Goal: Transaction & Acquisition: Purchase product/service

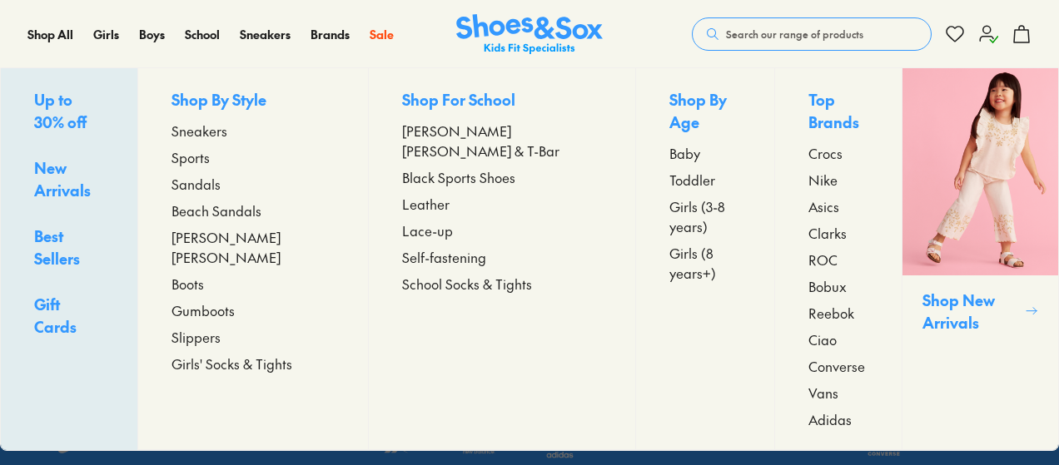
click at [217, 180] on span "Sandals" at bounding box center [195, 184] width 49 height 20
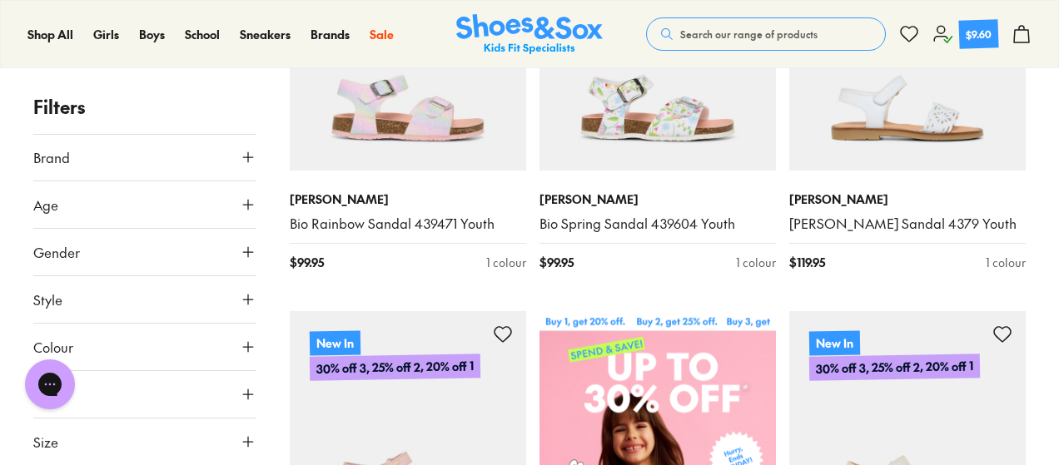
scroll to position [444, 0]
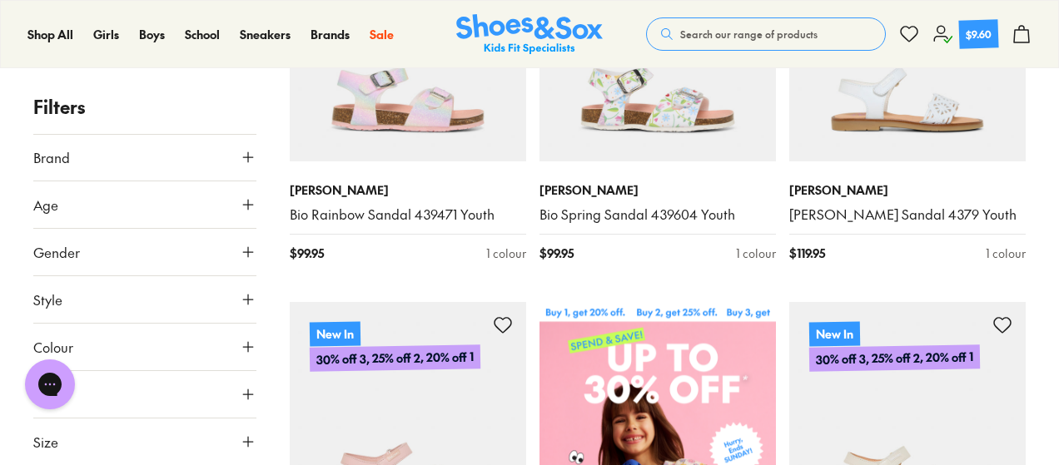
click at [181, 208] on button "Age" at bounding box center [144, 204] width 223 height 47
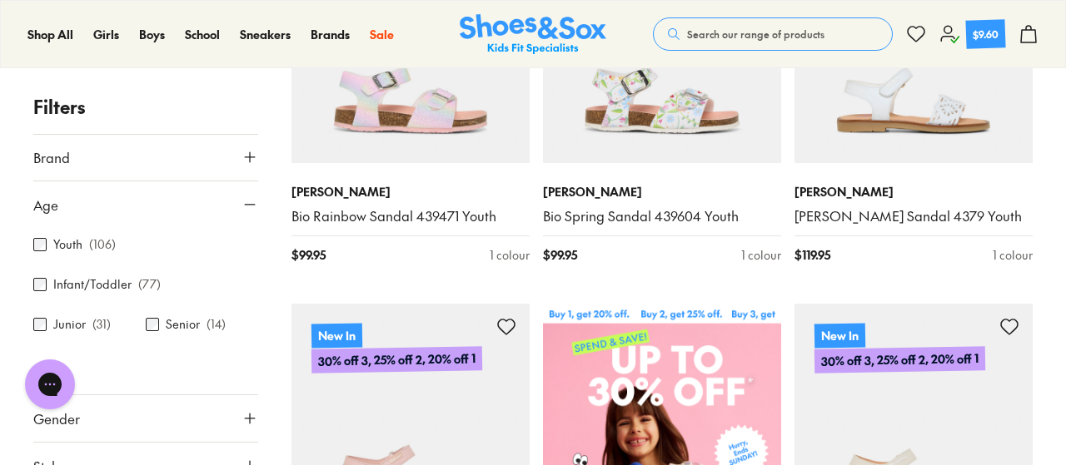
click at [37, 244] on div "Close dialog Join the FREE Fit Club & Get 10% Back Sign up to join our FREE Fit…" at bounding box center [533, 232] width 1066 height 465
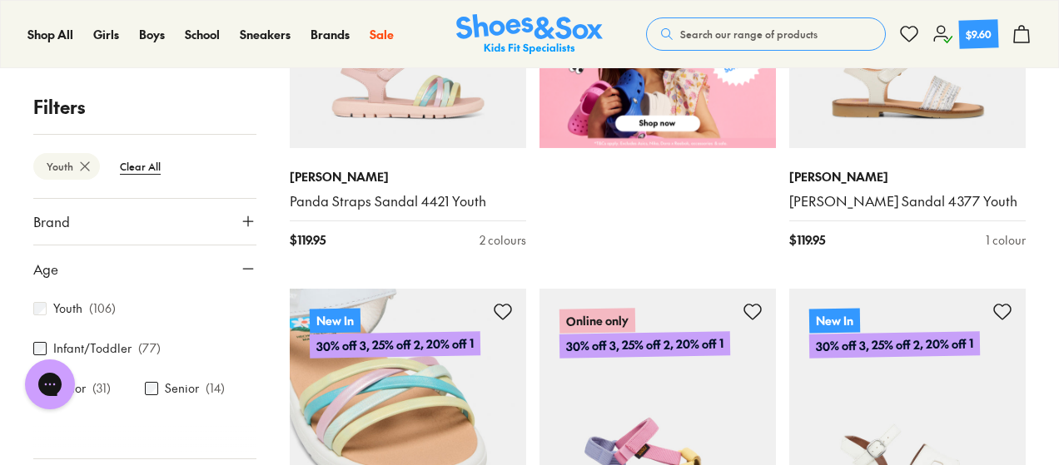
scroll to position [1026, 0]
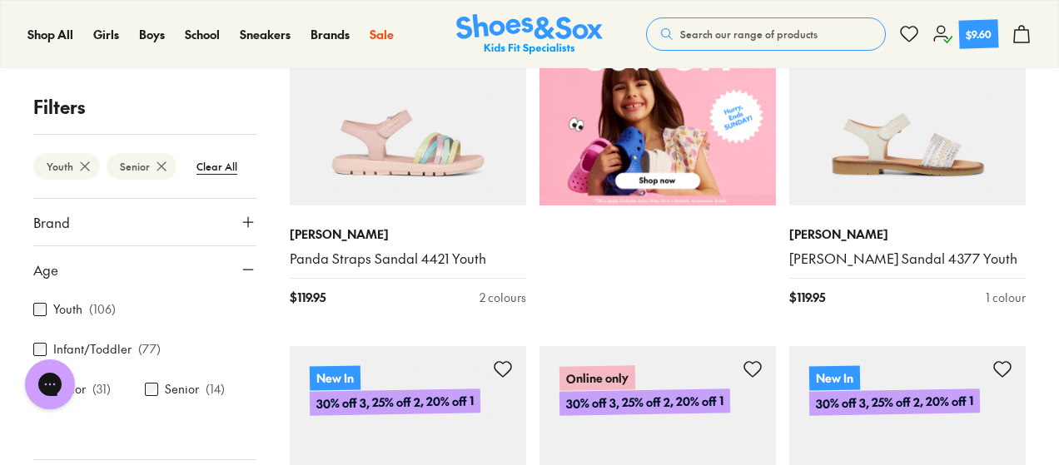
click at [240, 226] on icon at bounding box center [248, 222] width 17 height 17
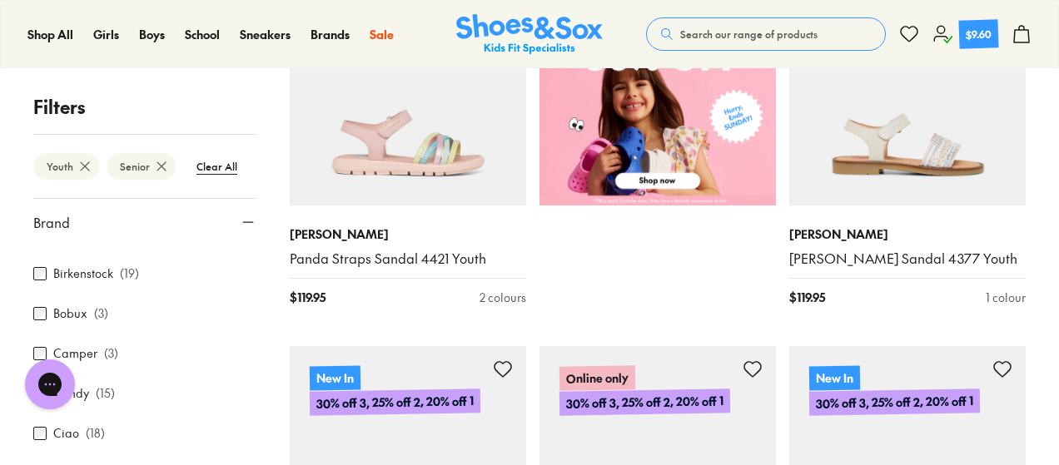
scroll to position [27, 0]
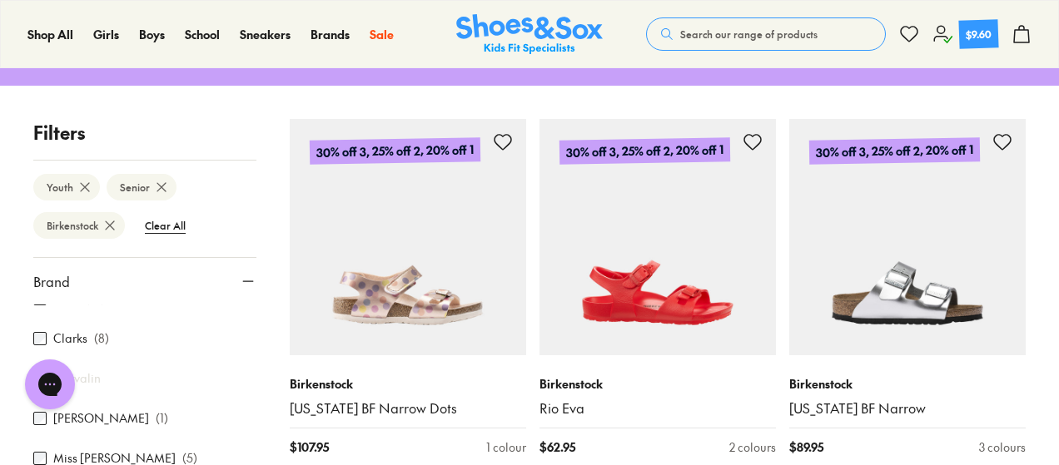
scroll to position [221, 0]
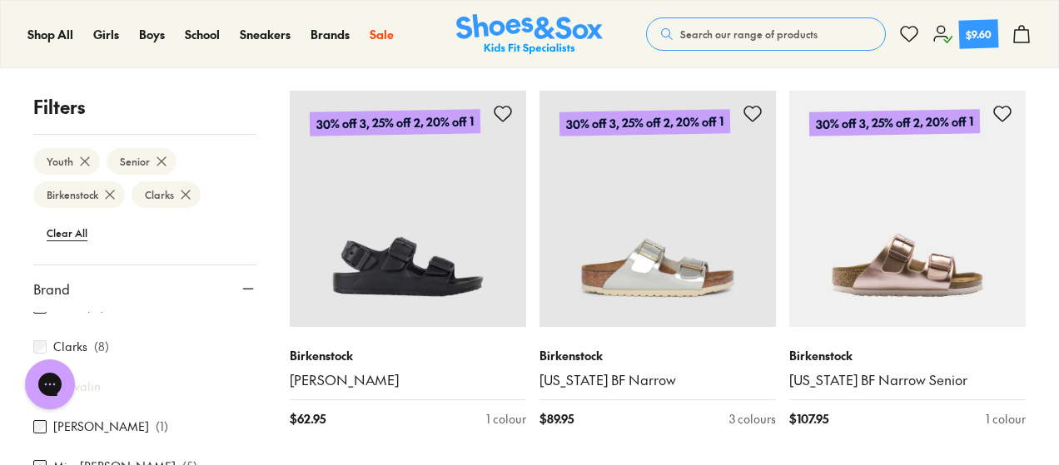
scroll to position [2599, 0]
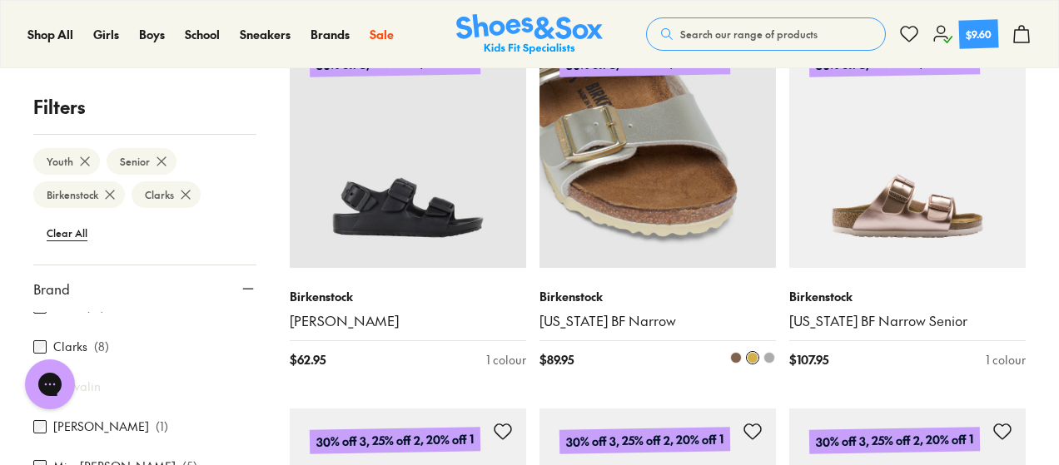
click at [633, 203] on img at bounding box center [657, 150] width 236 height 236
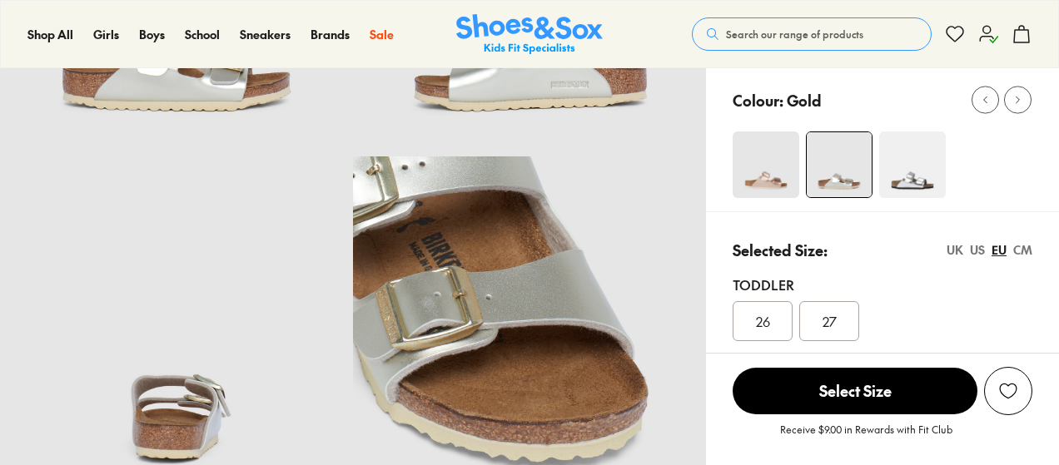
scroll to position [277, 0]
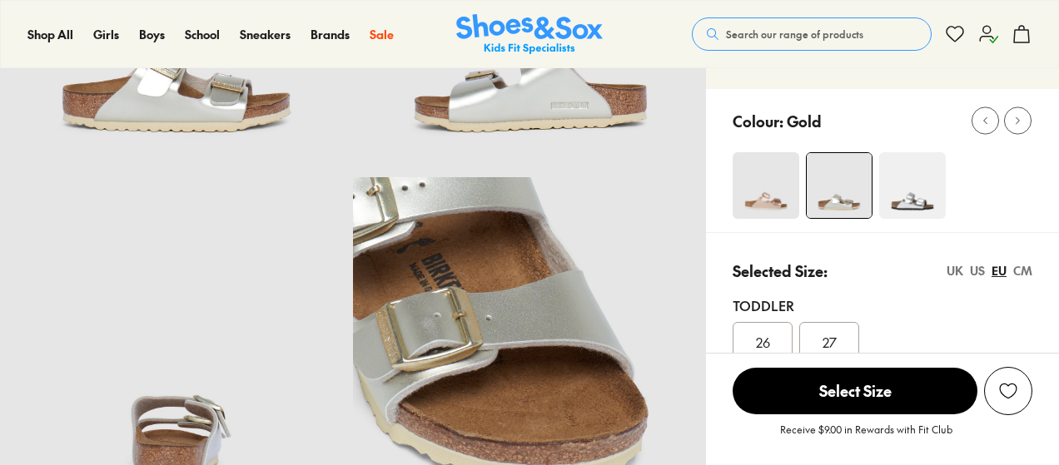
select select "*"
click at [758, 162] on img at bounding box center [766, 185] width 67 height 67
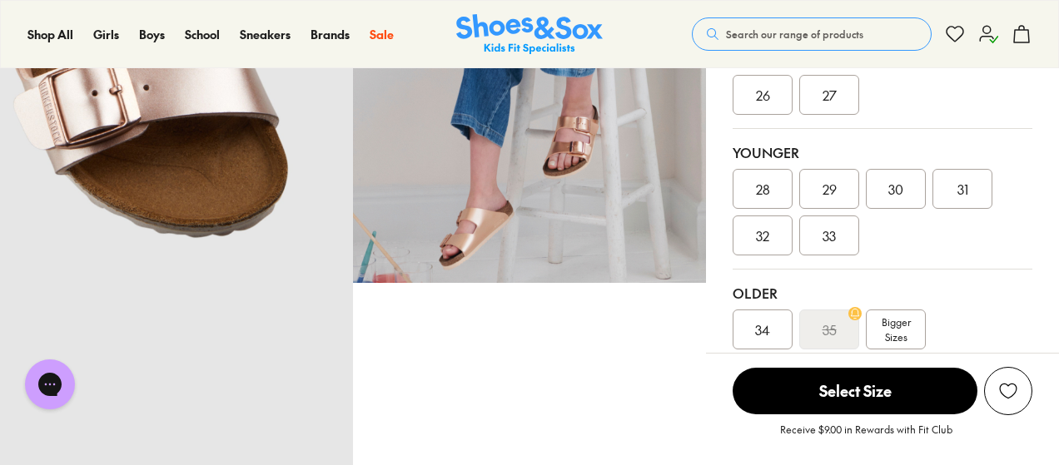
select select "*"
click at [888, 315] on span "Bigger Sizes" at bounding box center [896, 330] width 29 height 30
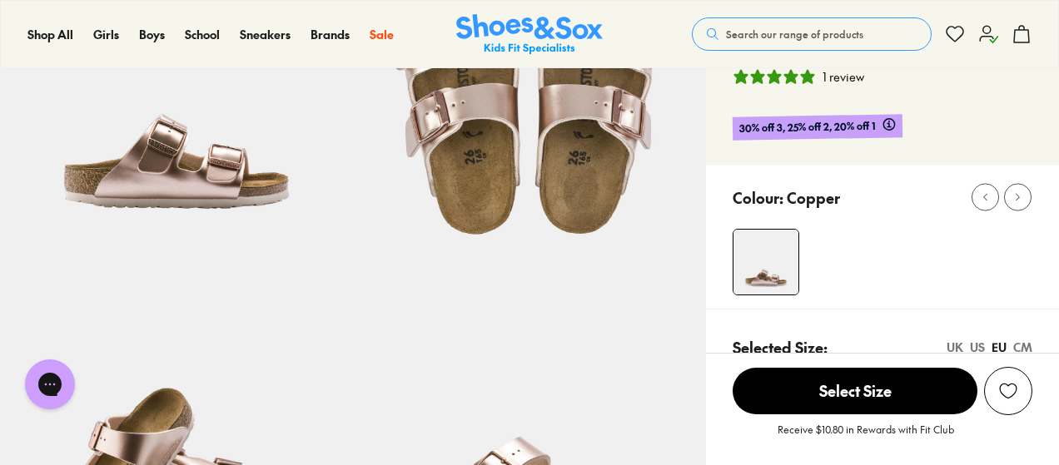
select select "*"
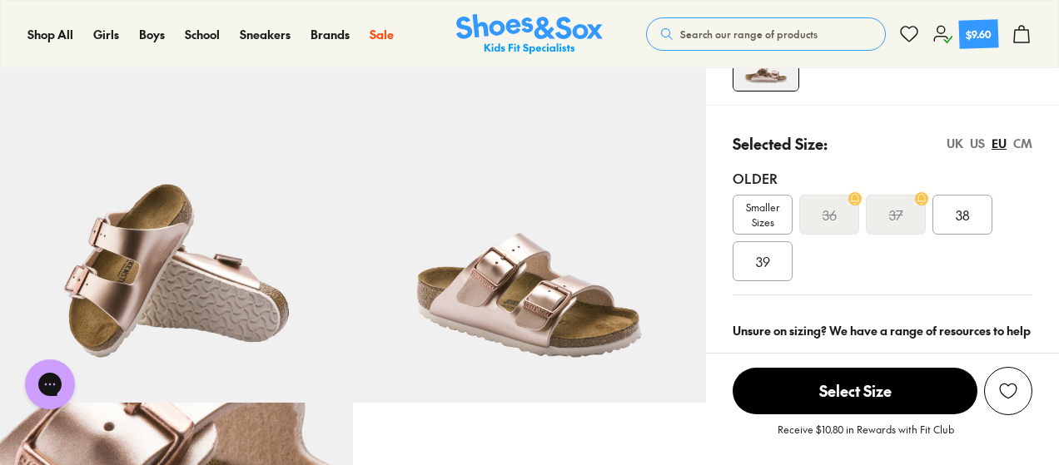
scroll to position [499, 0]
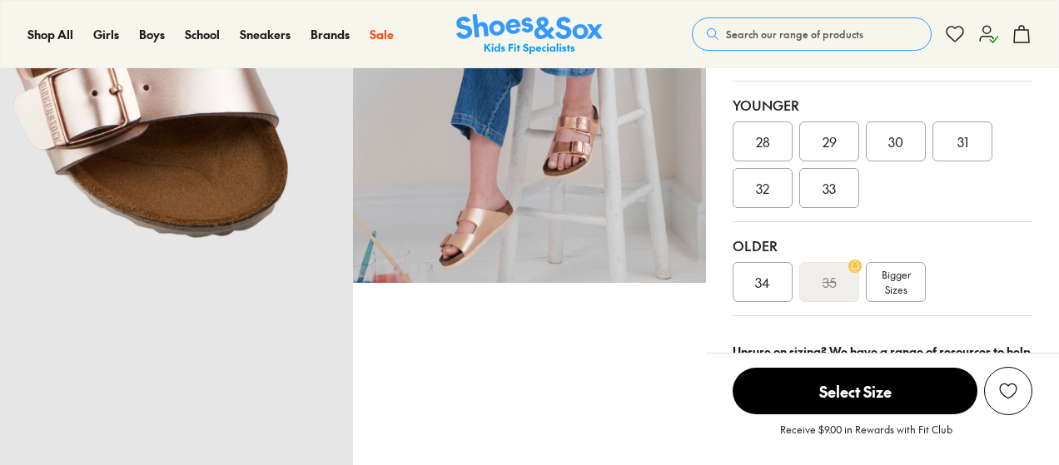
select select "*"
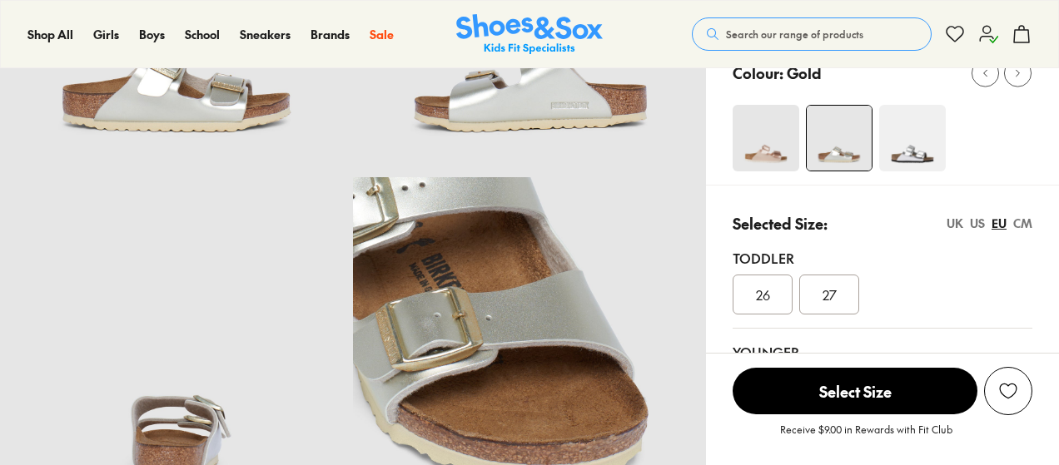
select select "*"
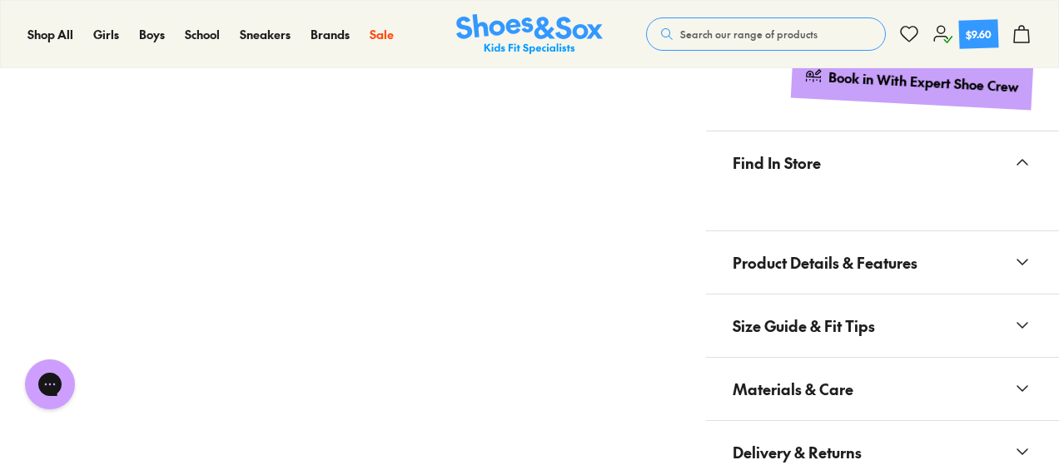
scroll to position [1137, 0]
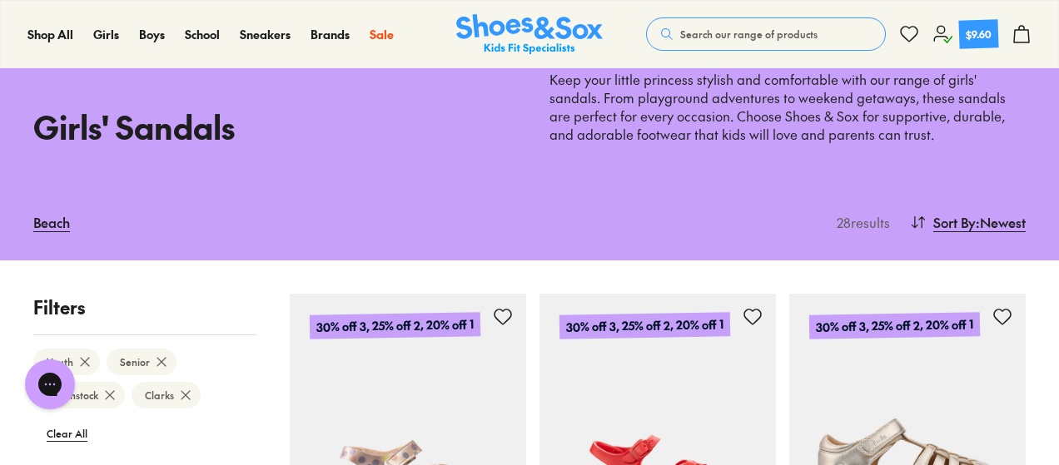
scroll to position [305, 0]
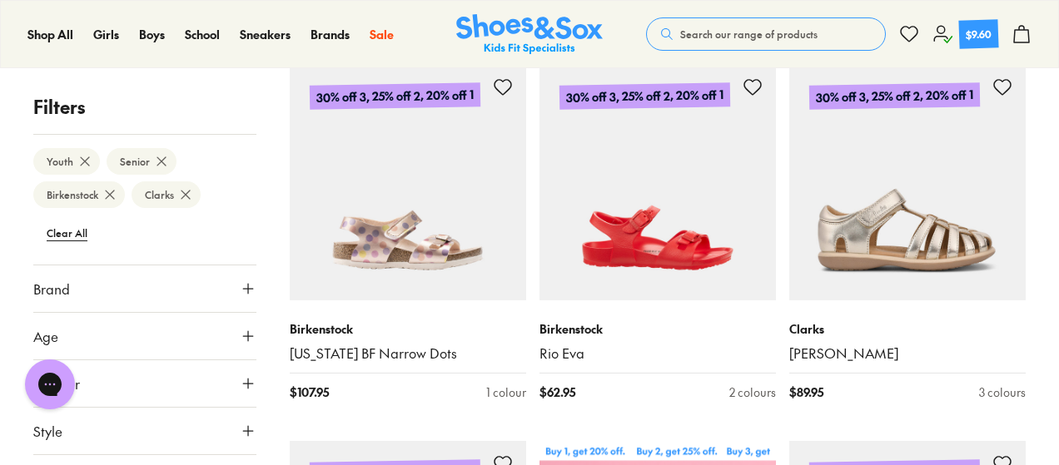
click at [164, 156] on icon at bounding box center [161, 161] width 17 height 17
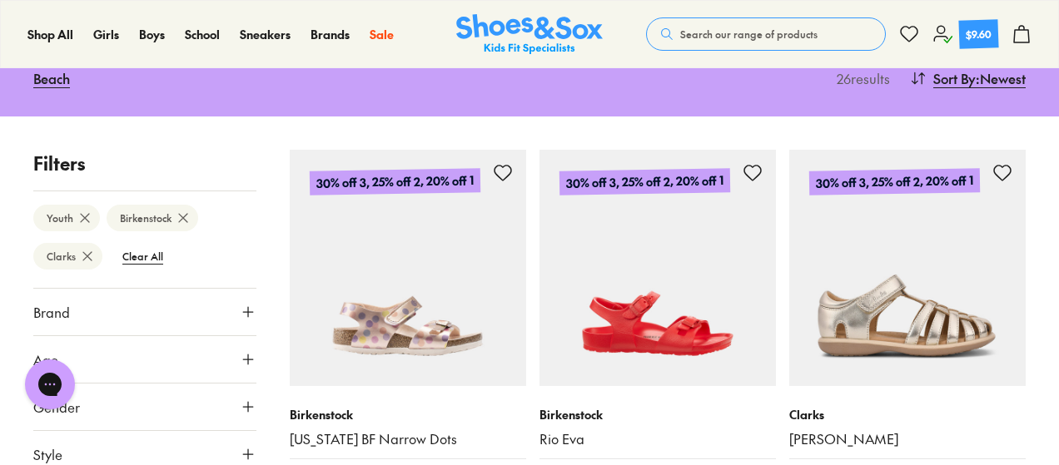
scroll to position [221, 0]
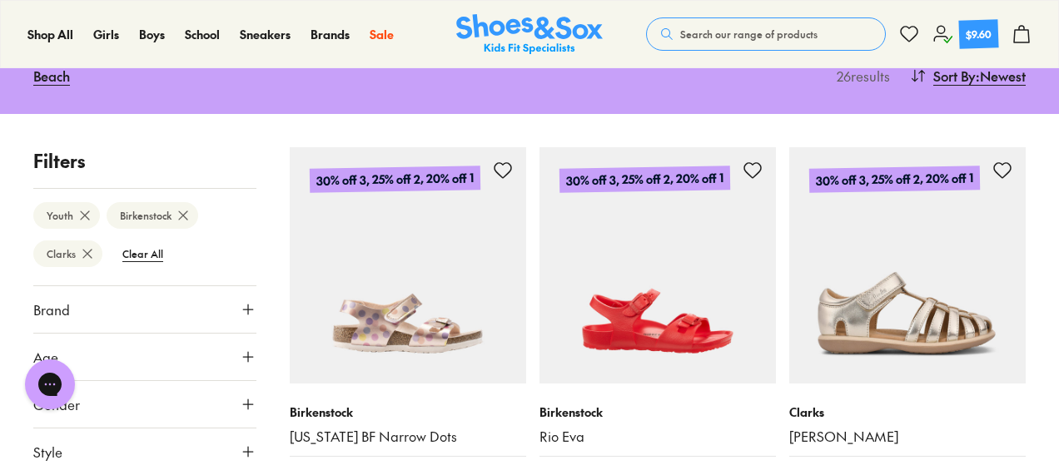
click at [84, 209] on icon at bounding box center [85, 215] width 17 height 17
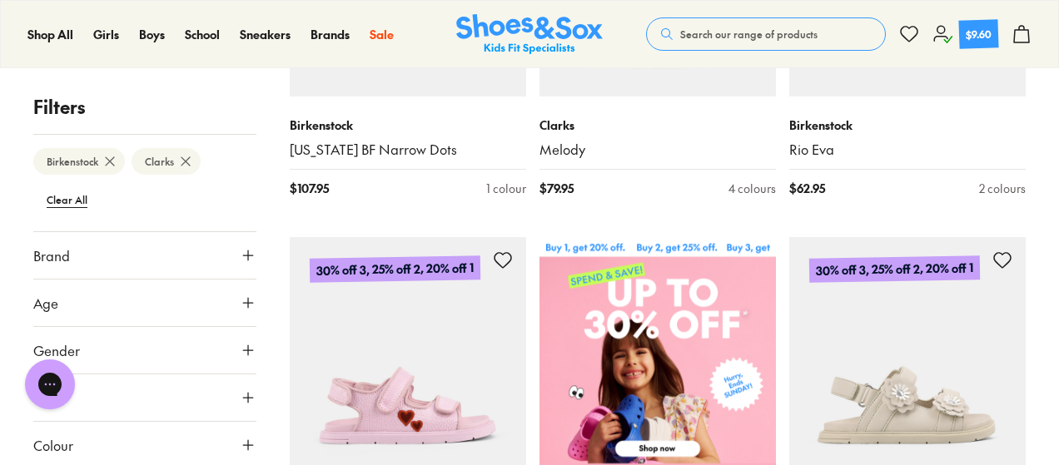
scroll to position [615, 0]
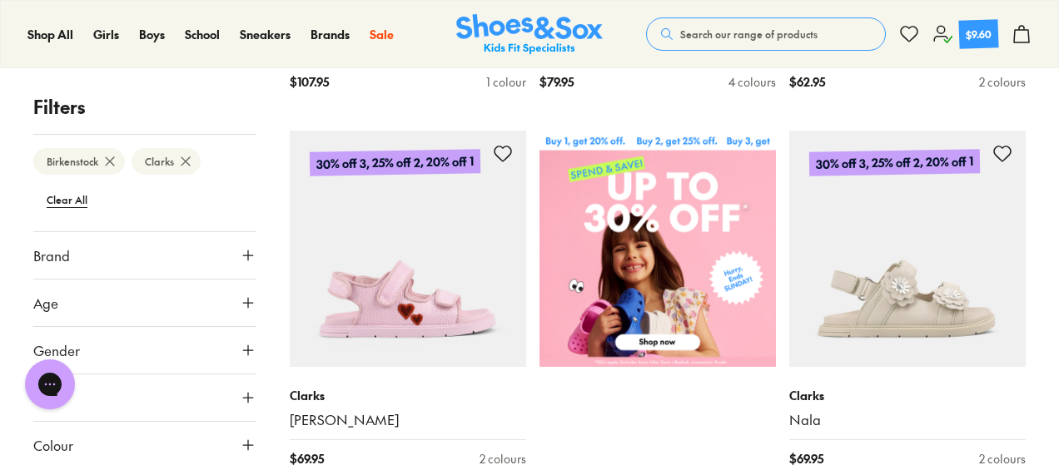
click at [240, 439] on icon at bounding box center [248, 445] width 17 height 17
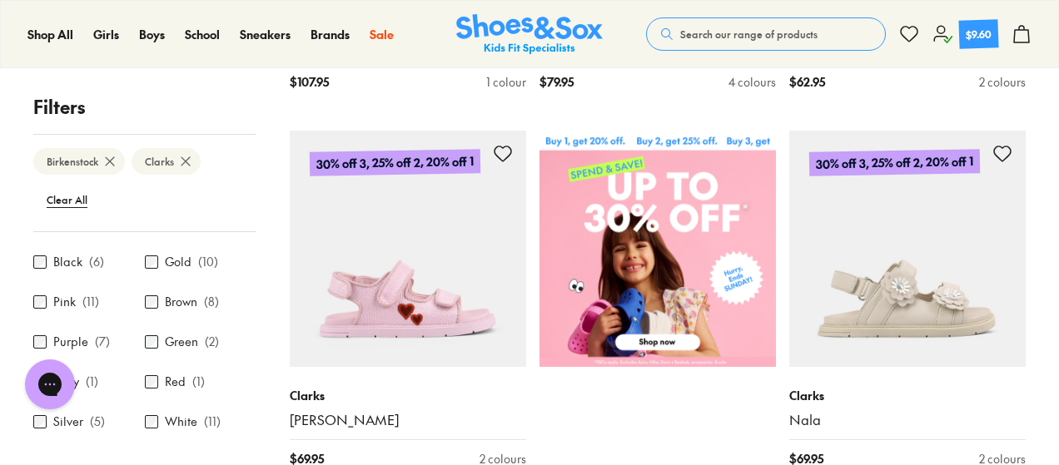
scroll to position [221, 0]
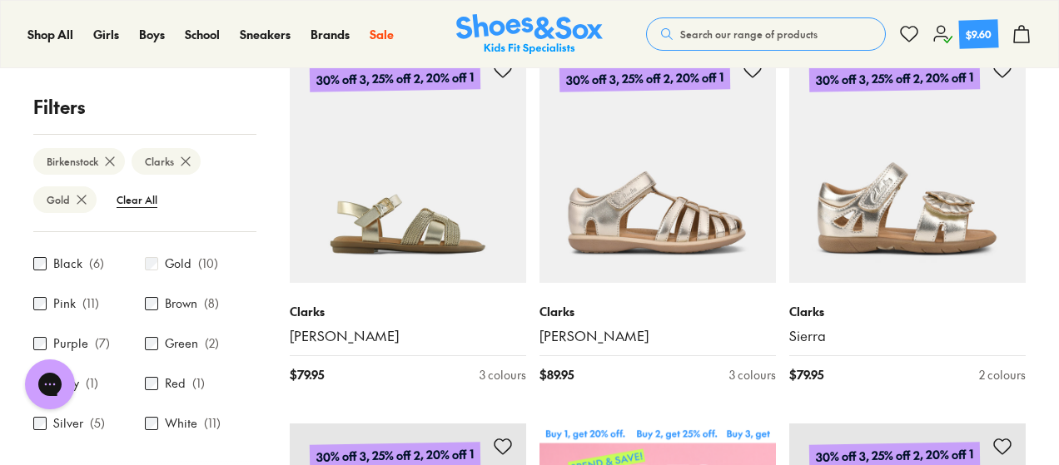
scroll to position [388, 0]
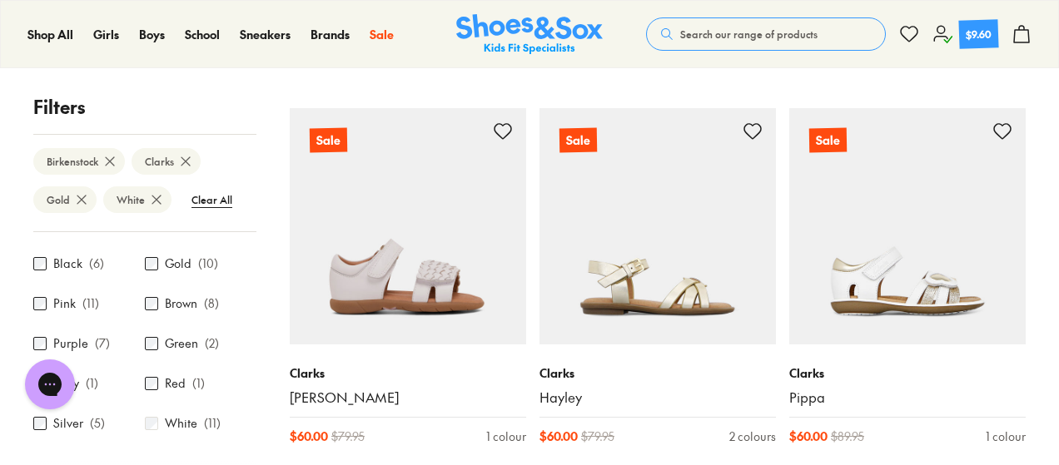
scroll to position [2552, 0]
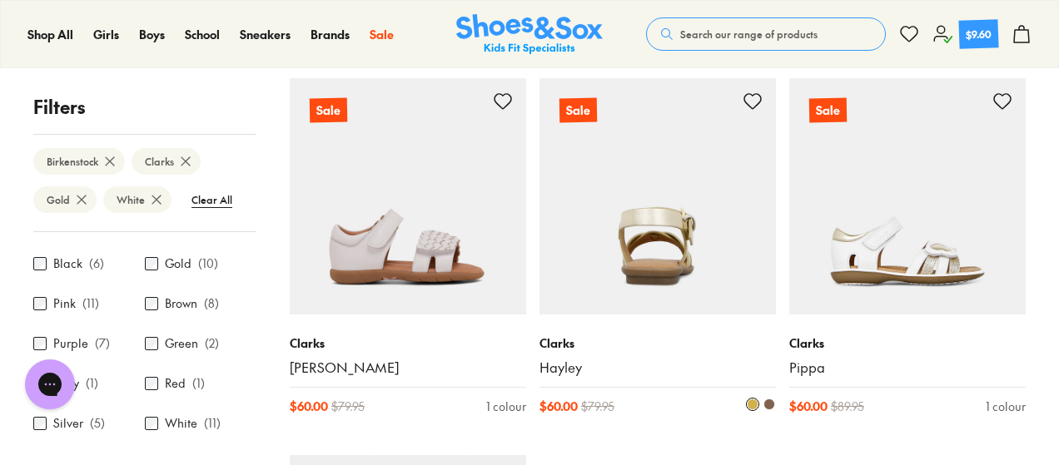
click at [663, 241] on img at bounding box center [657, 196] width 236 height 236
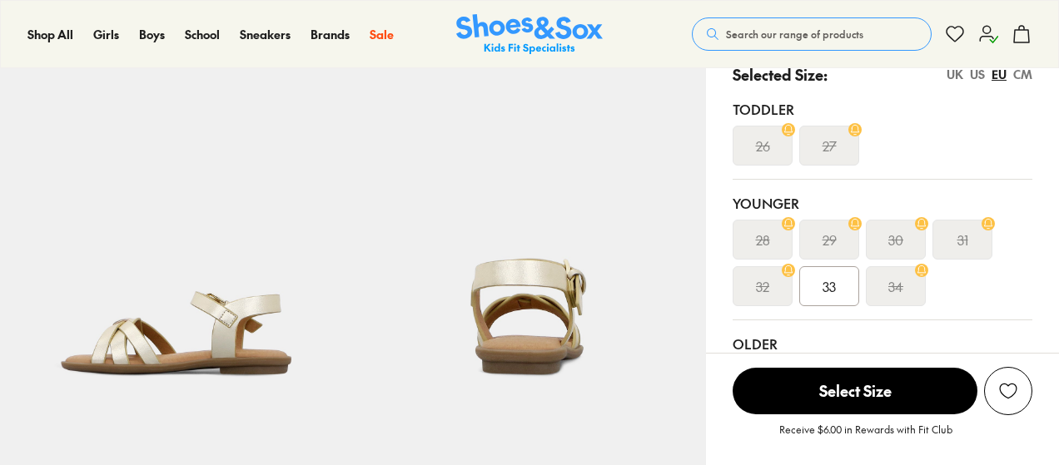
select select "*"
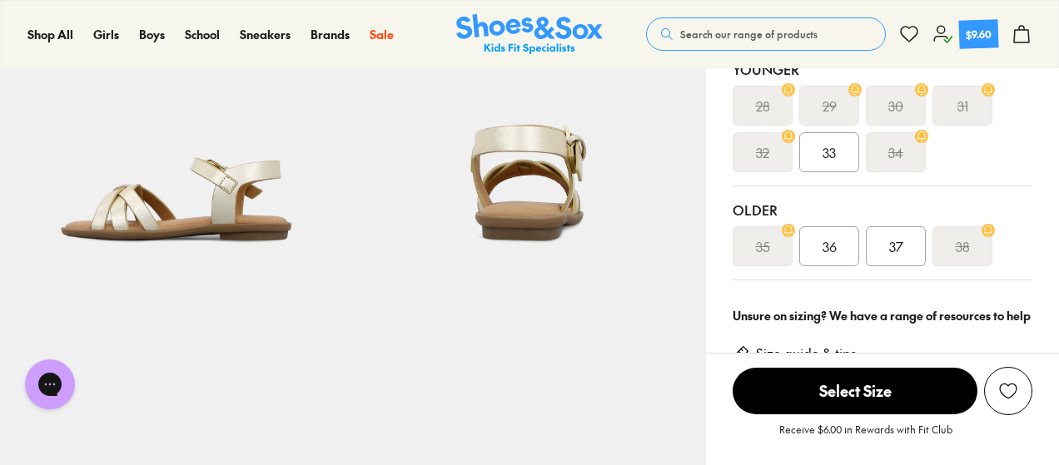
scroll to position [499, 0]
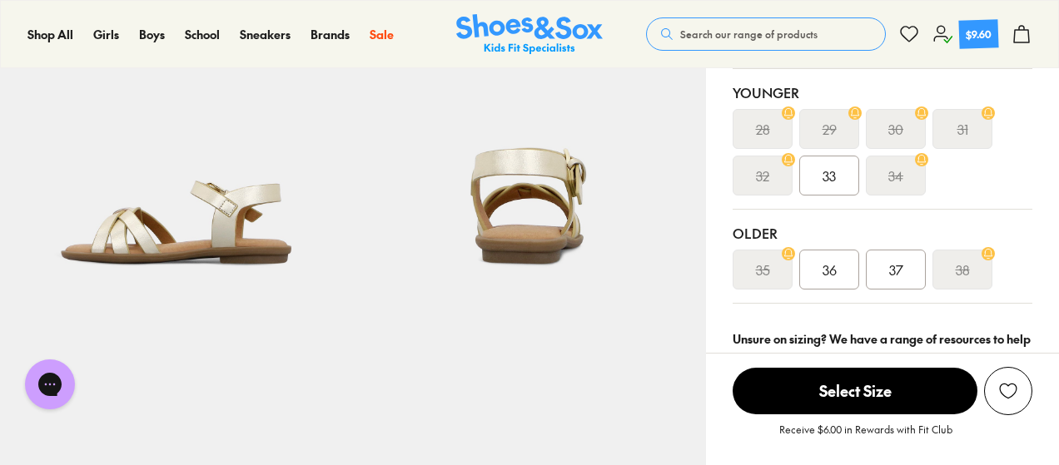
click at [832, 269] on span "36" at bounding box center [829, 270] width 14 height 20
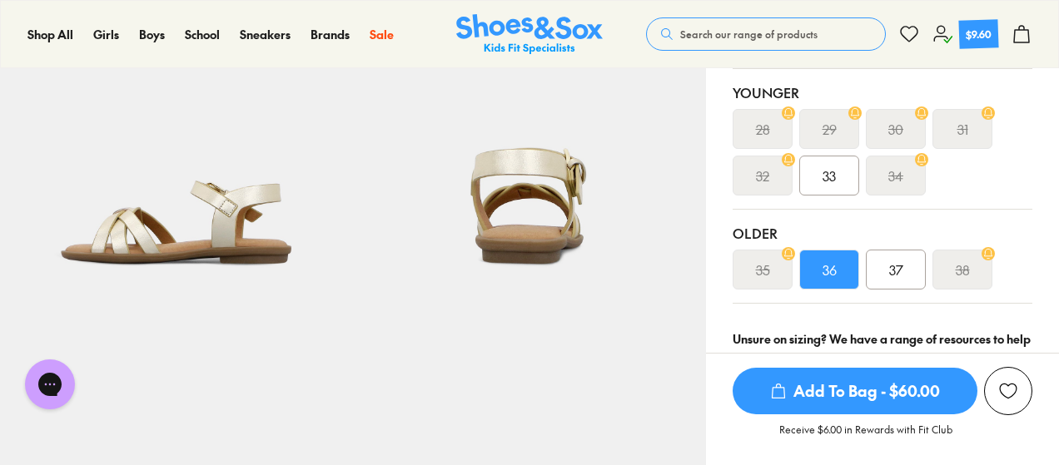
click at [839, 380] on span "Add To Bag - $60.00" at bounding box center [855, 391] width 245 height 47
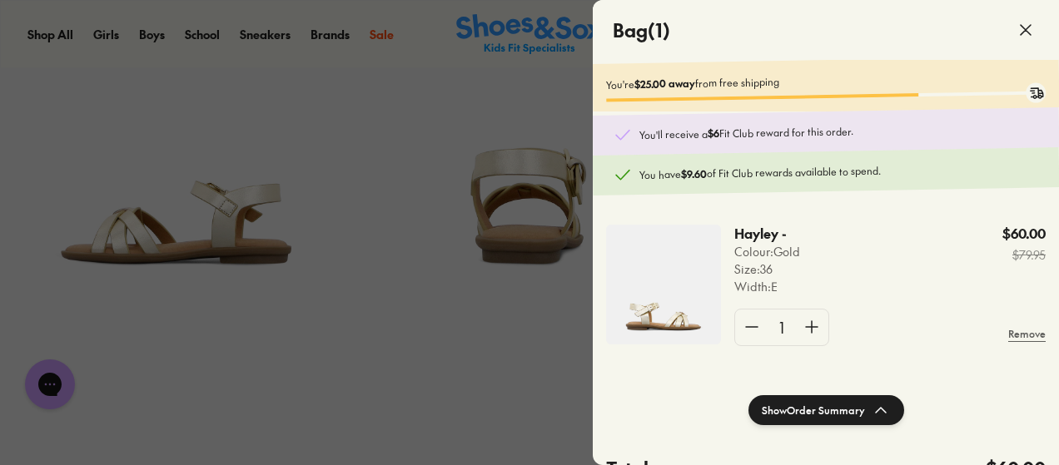
click at [1026, 31] on use at bounding box center [1026, 30] width 10 height 10
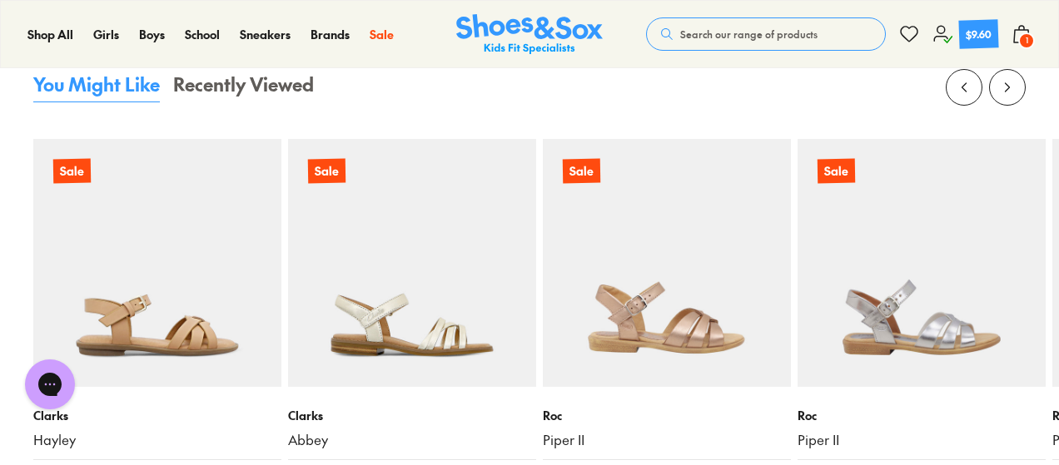
scroll to position [2025, 0]
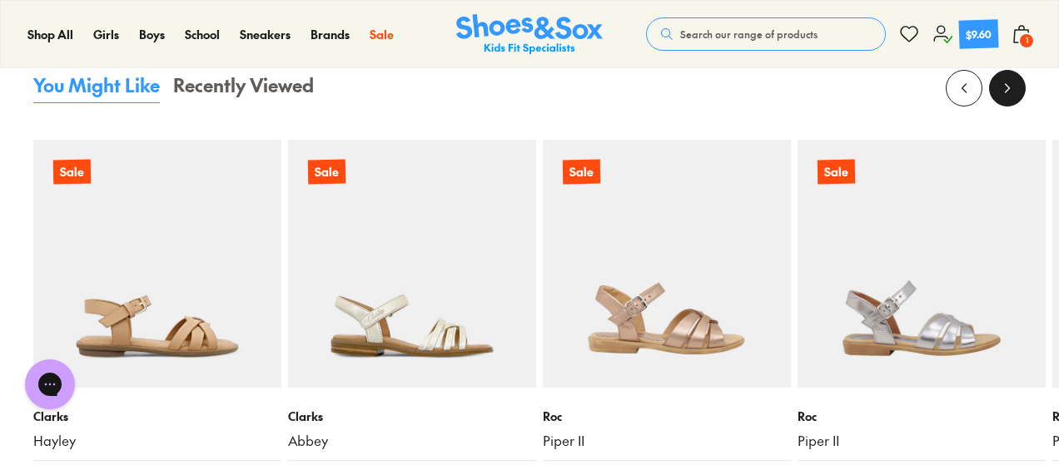
click at [1017, 93] on button at bounding box center [1007, 88] width 37 height 37
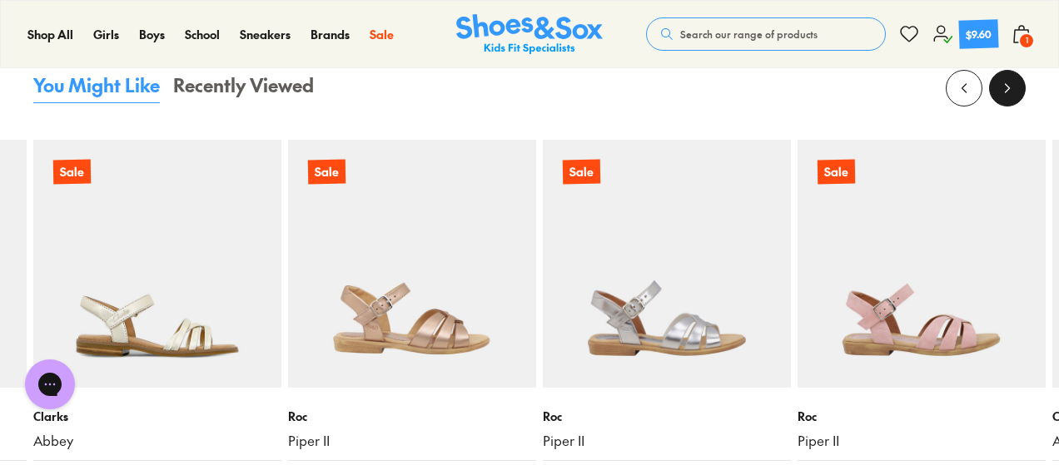
click at [1017, 93] on button at bounding box center [1007, 88] width 37 height 37
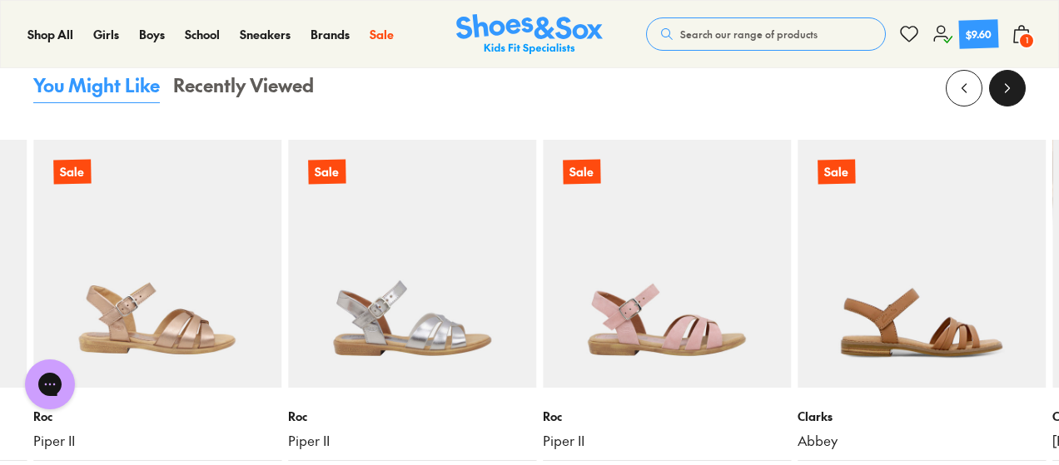
click at [1017, 93] on button at bounding box center [1007, 88] width 37 height 37
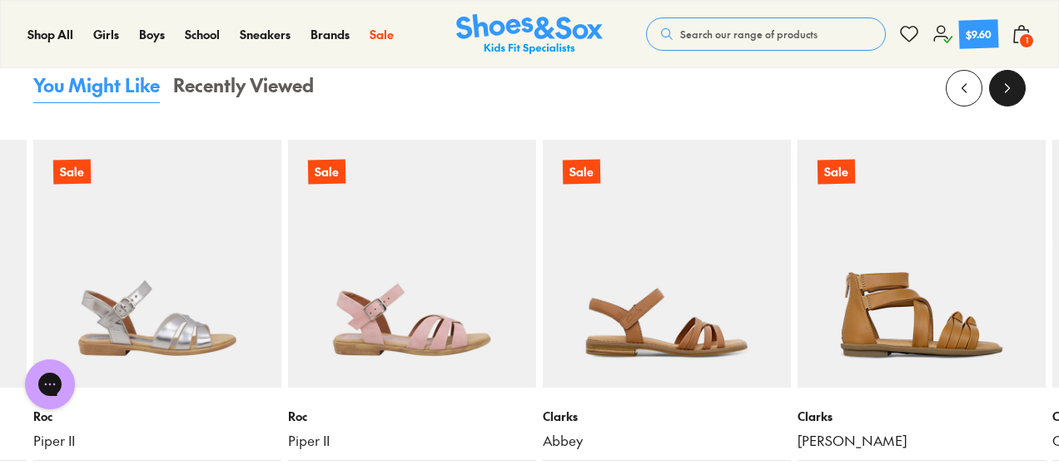
click at [1017, 93] on button at bounding box center [1007, 88] width 37 height 37
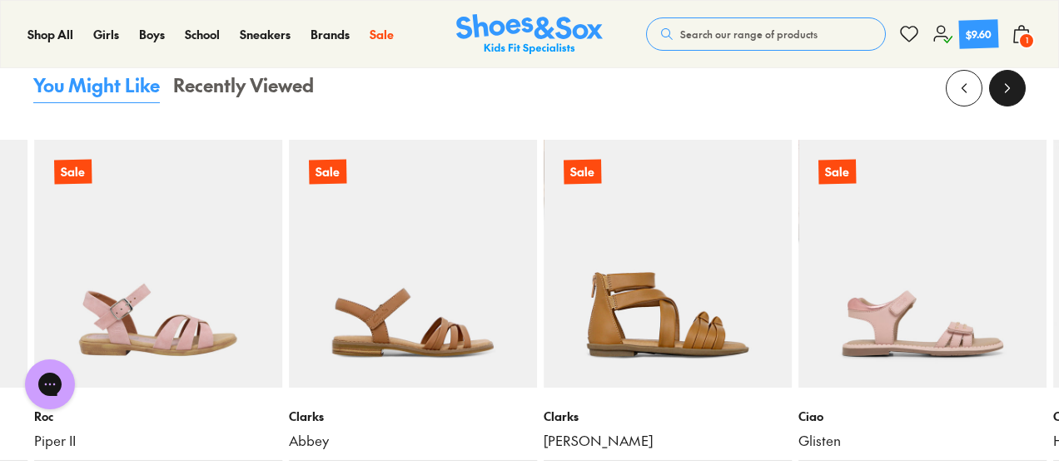
click at [1017, 93] on button at bounding box center [1007, 88] width 37 height 37
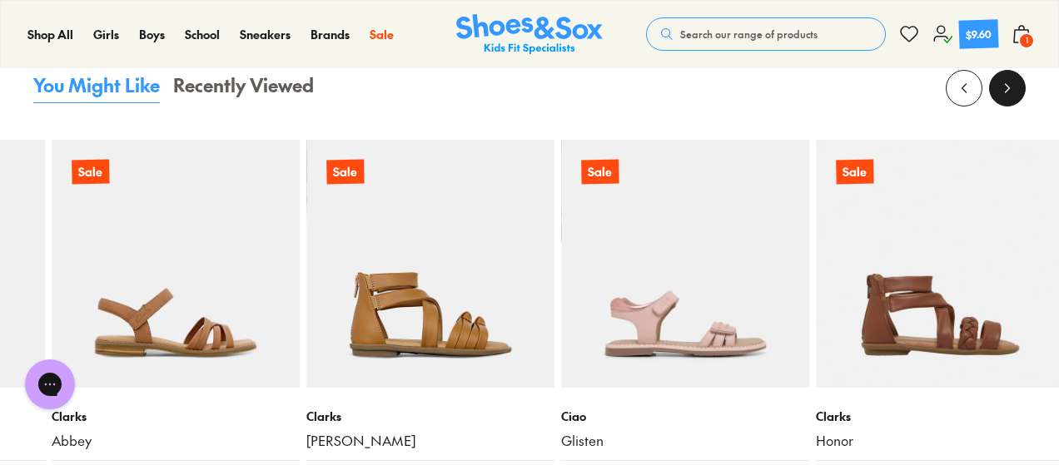
click at [1017, 93] on button at bounding box center [1007, 88] width 37 height 37
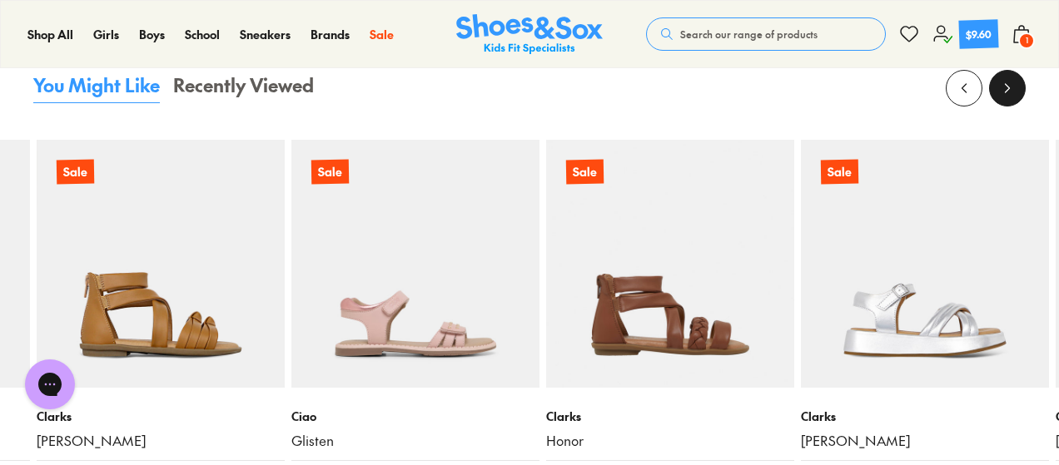
click at [1017, 93] on button at bounding box center [1007, 88] width 37 height 37
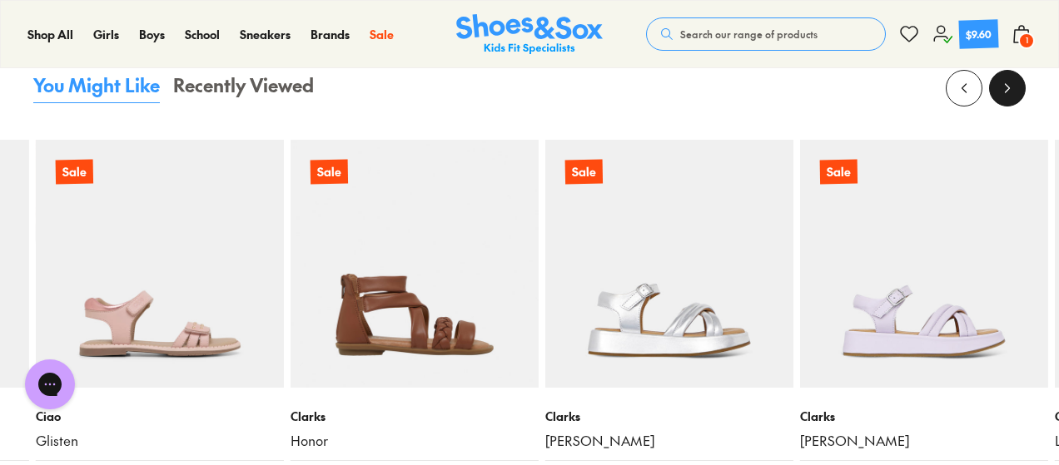
click at [1017, 93] on button at bounding box center [1007, 88] width 37 height 37
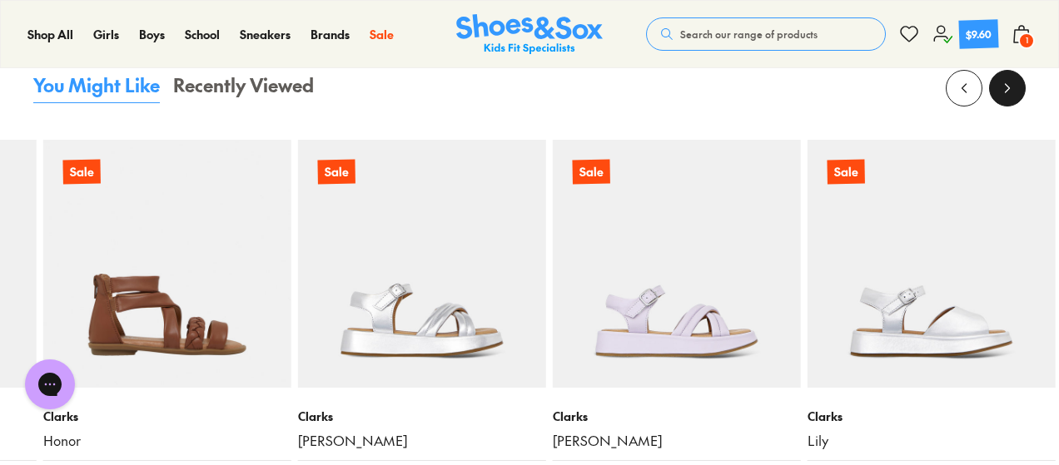
click at [1017, 93] on button at bounding box center [1007, 88] width 37 height 37
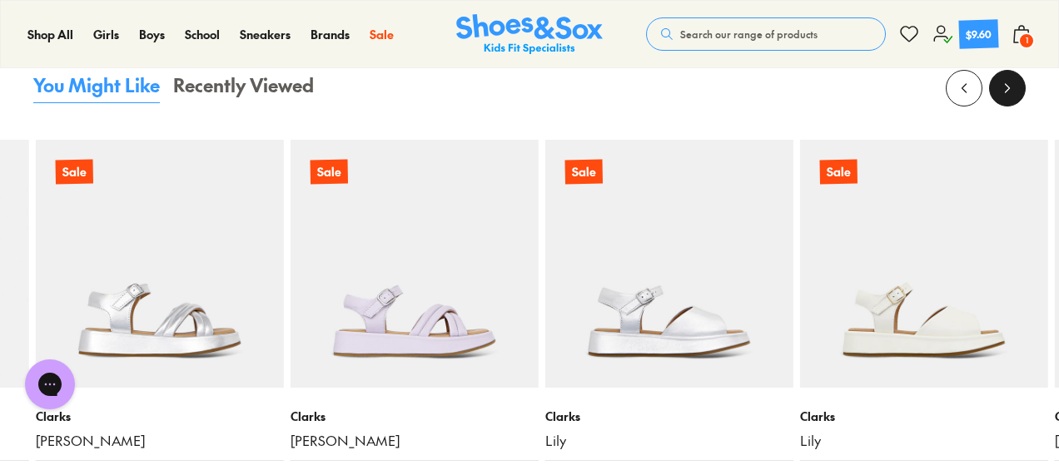
click at [1017, 93] on button at bounding box center [1007, 88] width 37 height 37
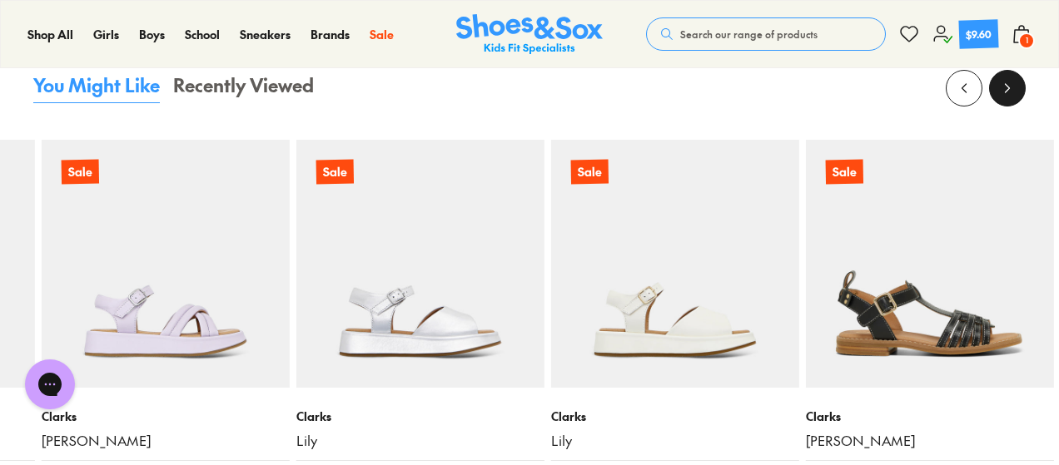
click at [1017, 93] on button at bounding box center [1007, 88] width 37 height 37
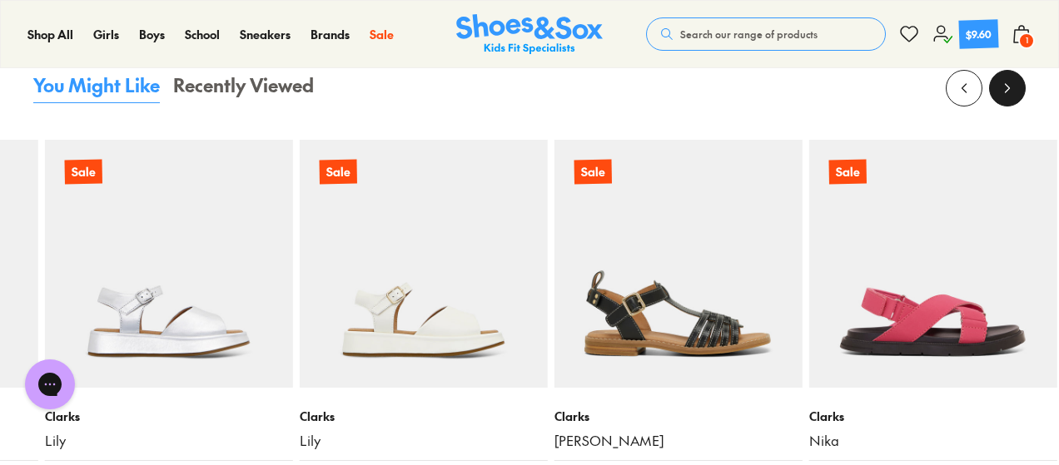
click at [1017, 93] on button at bounding box center [1007, 88] width 37 height 37
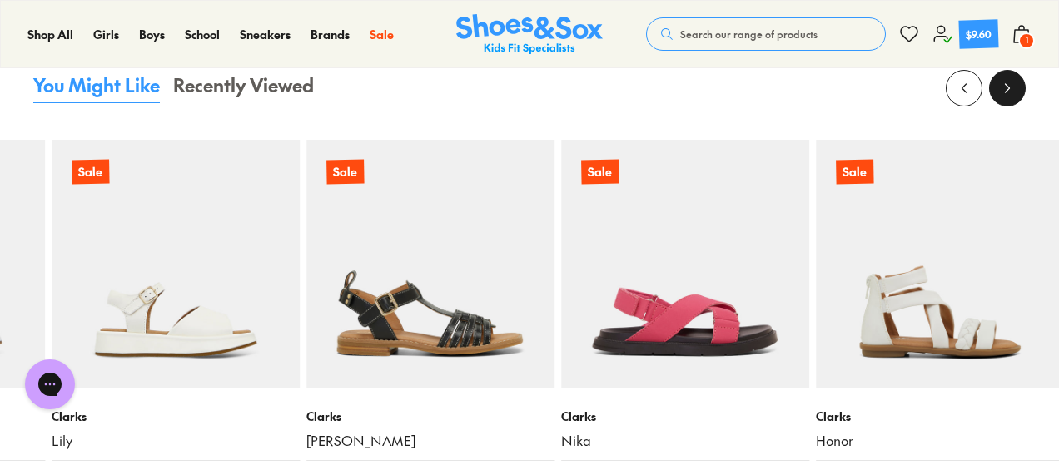
click at [1017, 93] on button at bounding box center [1007, 88] width 37 height 37
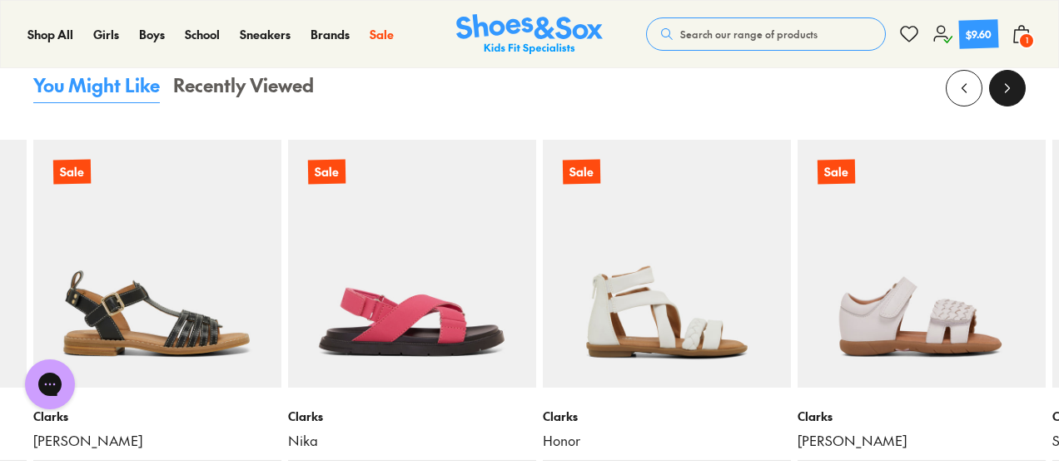
click at [1017, 93] on button at bounding box center [1007, 88] width 37 height 37
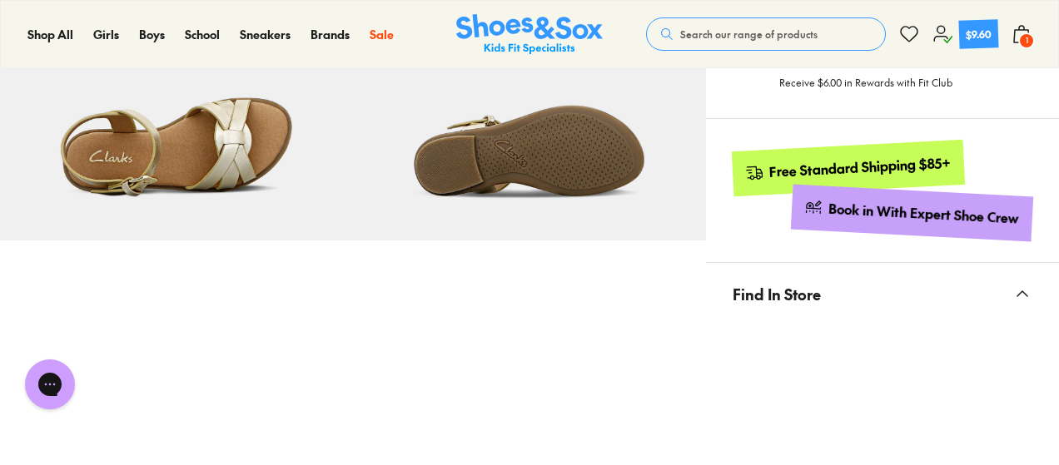
scroll to position [749, 0]
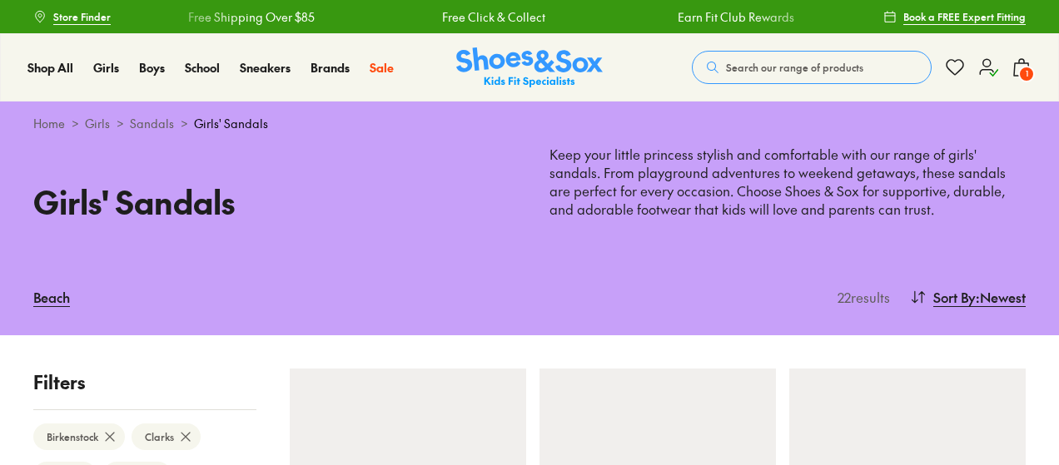
type input "****"
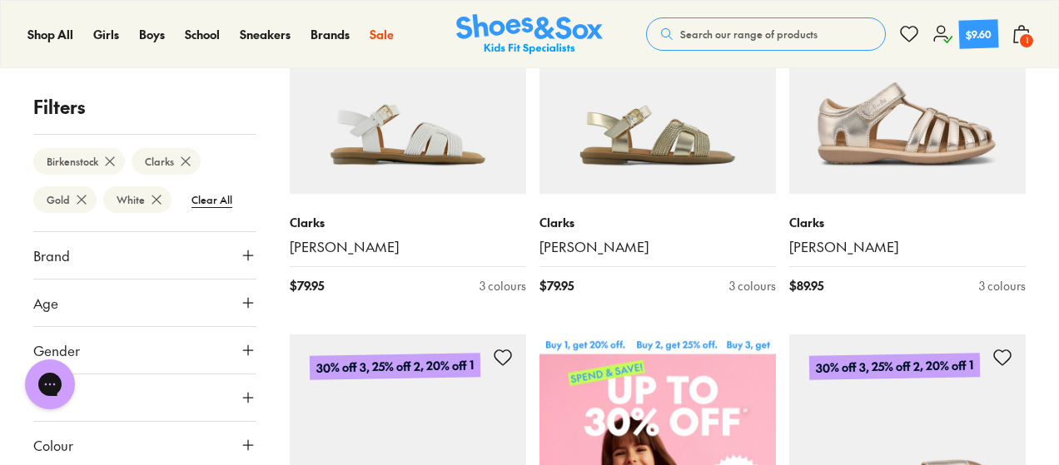
scroll to position [343, 0]
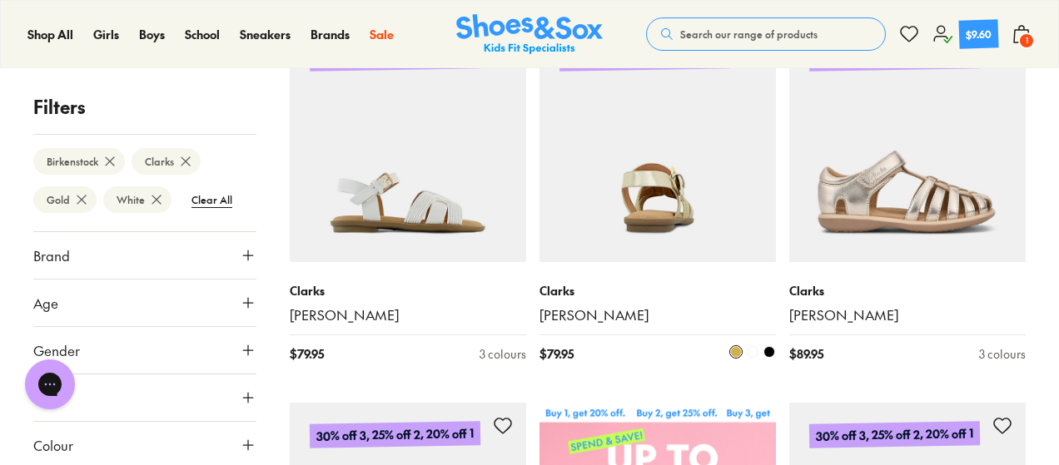
click at [642, 166] on img at bounding box center [657, 144] width 236 height 236
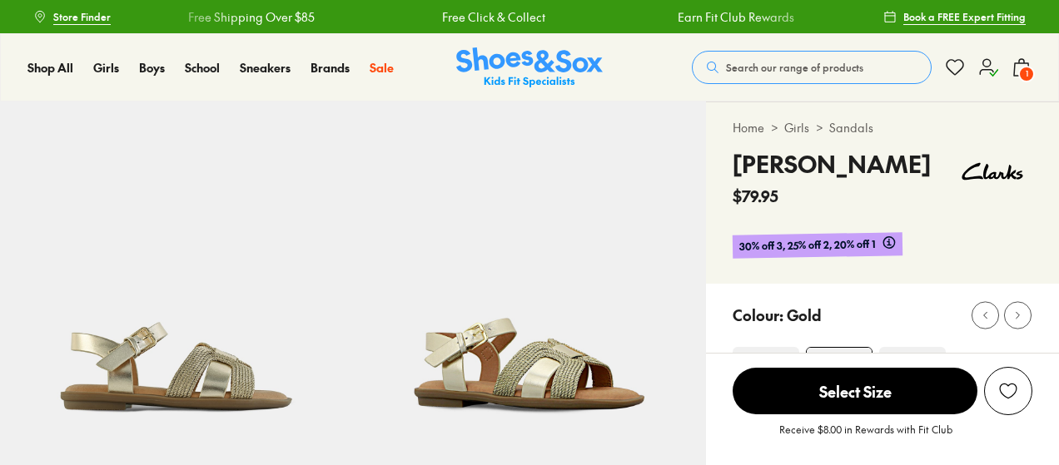
select select "*"
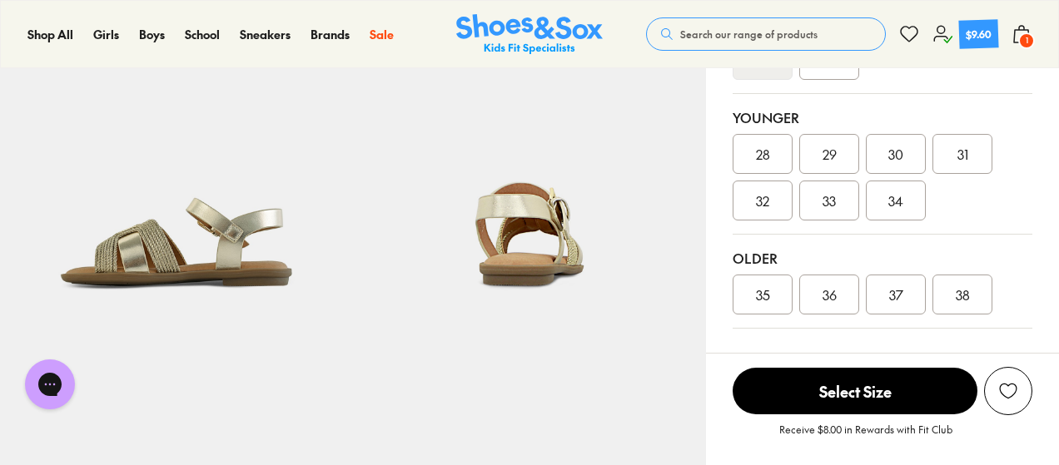
scroll to position [583, 0]
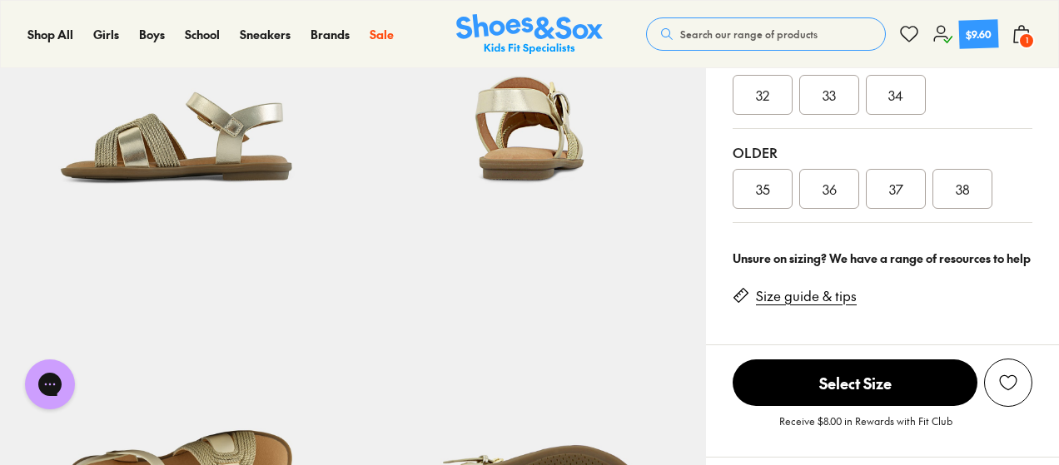
click at [787, 300] on link "Size guide & tips" at bounding box center [806, 296] width 101 height 18
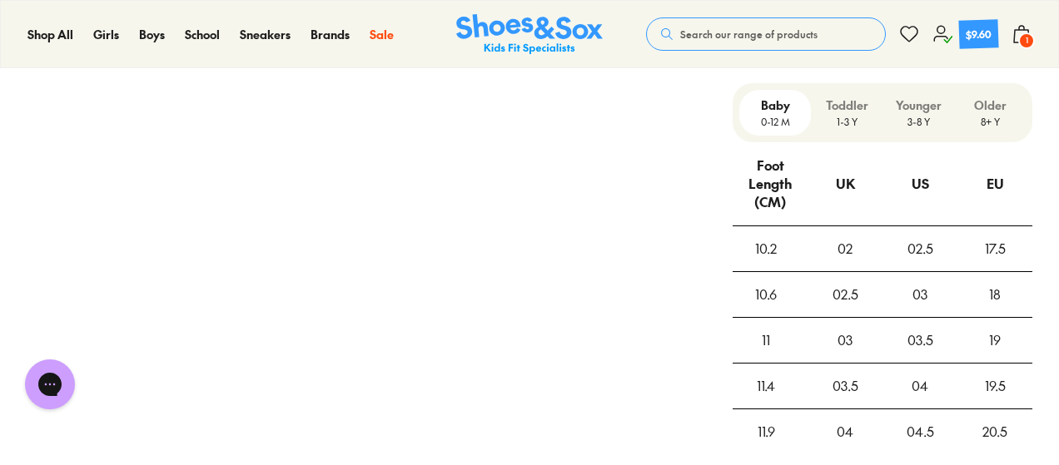
scroll to position [1348, 0]
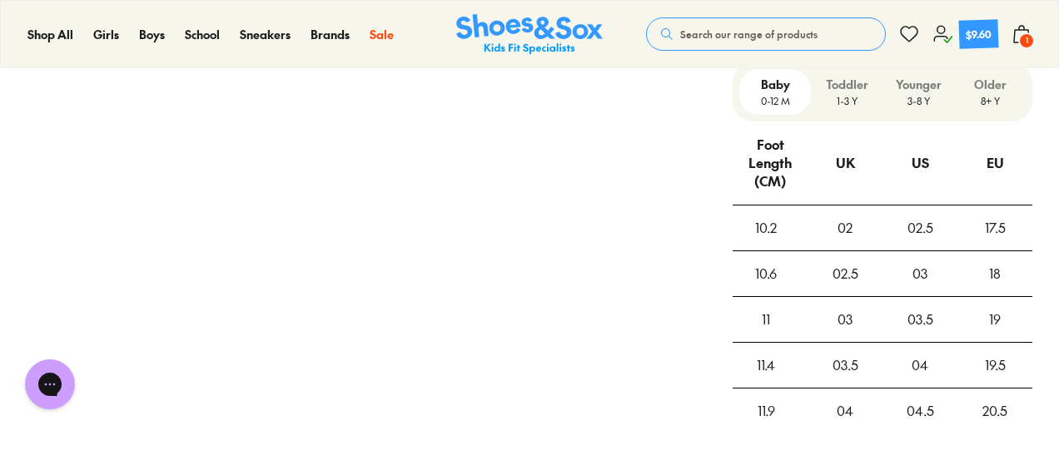
click at [925, 97] on p "3-8 Y" at bounding box center [918, 100] width 58 height 15
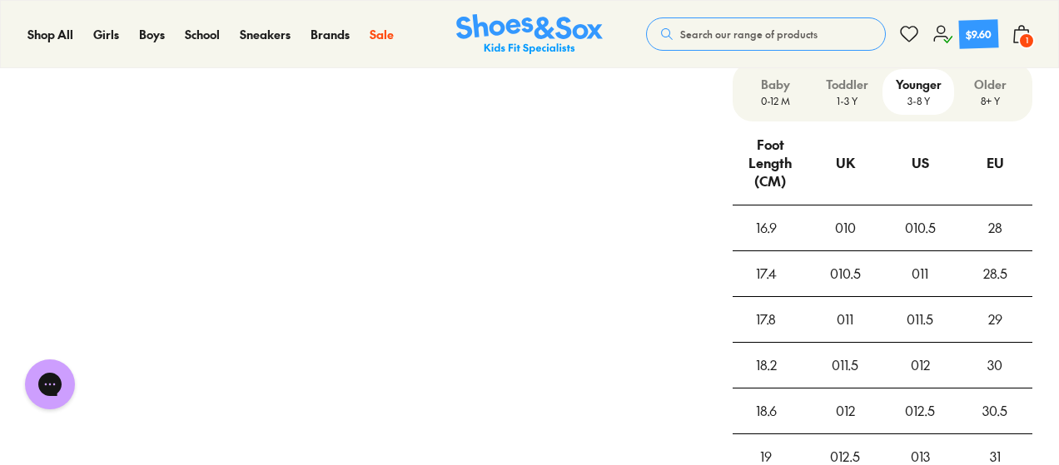
click at [988, 100] on p "8+ Y" at bounding box center [990, 100] width 58 height 15
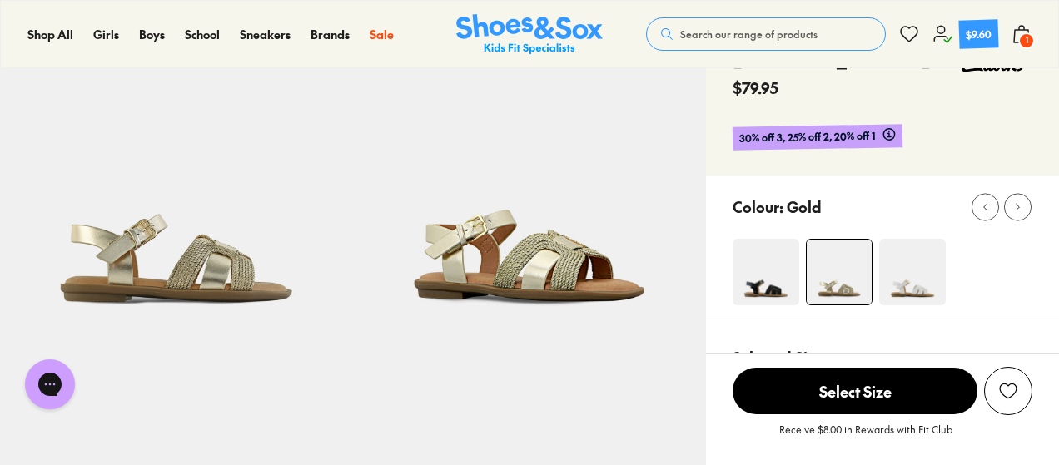
scroll to position [111, 0]
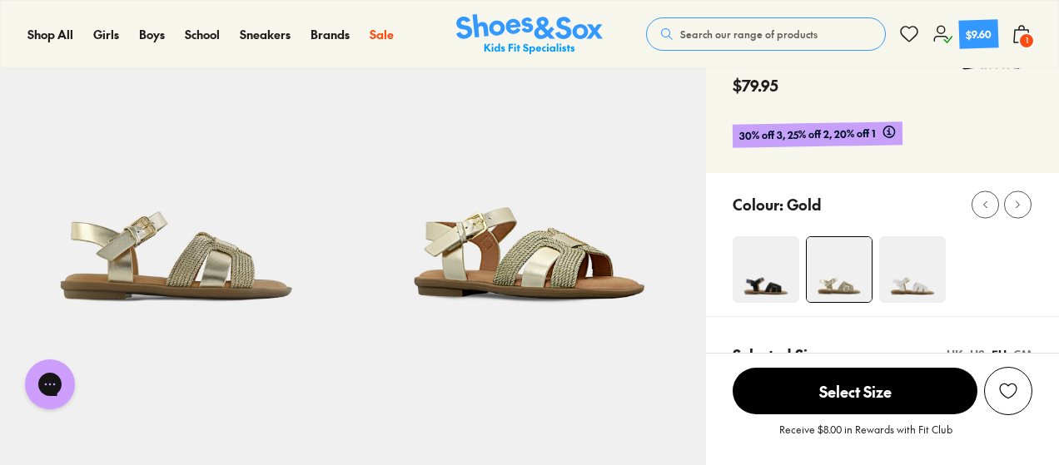
click at [1026, 37] on span "1" at bounding box center [1026, 40] width 17 height 17
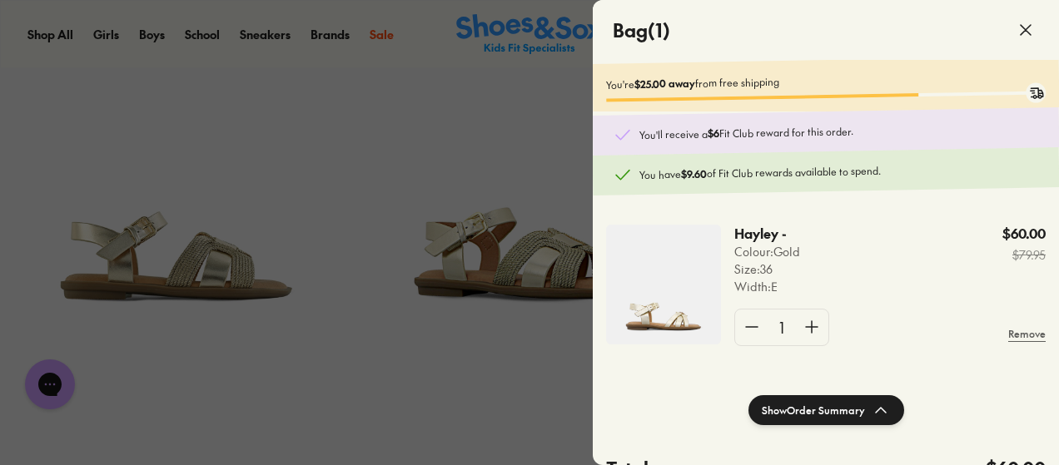
click at [1026, 30] on use at bounding box center [1026, 30] width 10 height 10
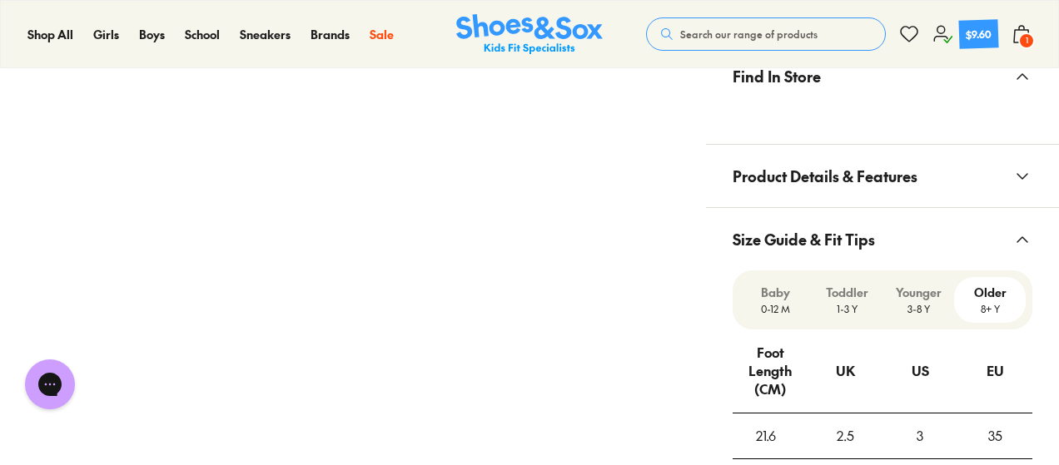
scroll to position [1110, 0]
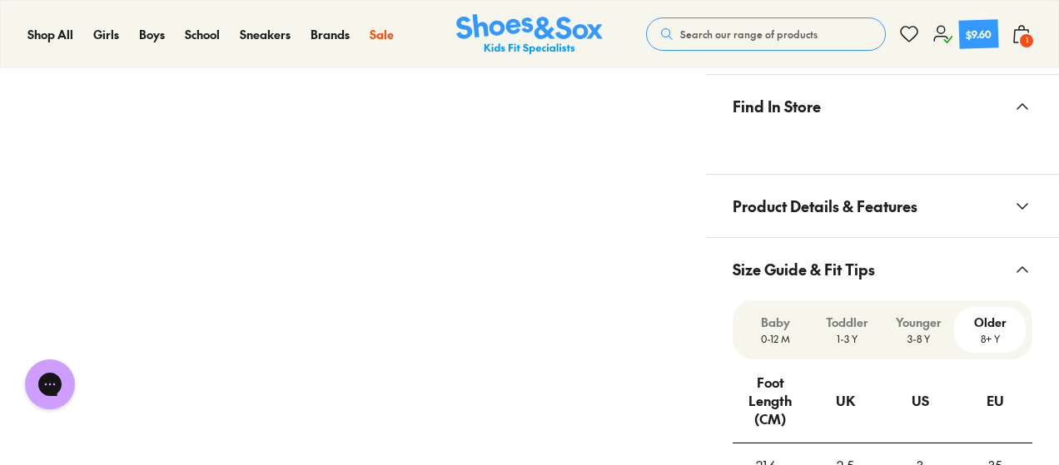
click at [760, 202] on span "Product Details & Features" at bounding box center [825, 205] width 185 height 49
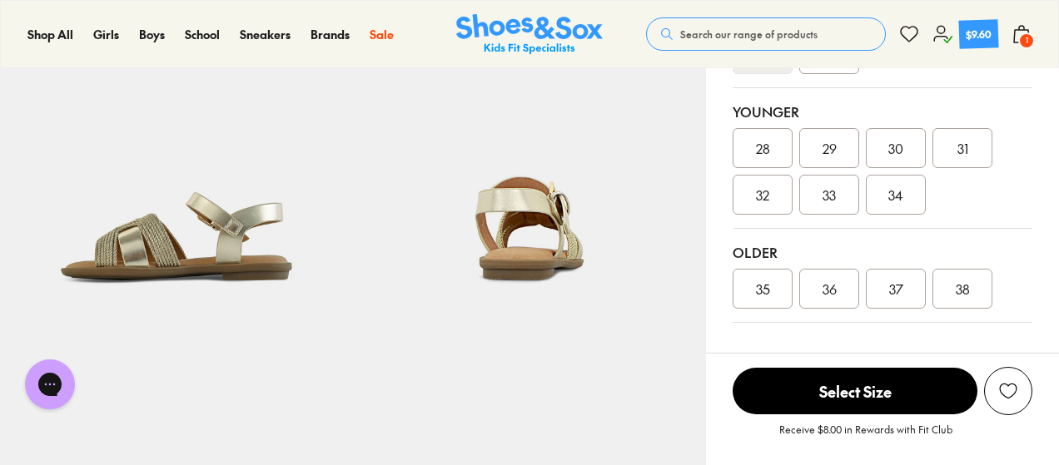
scroll to position [471, 0]
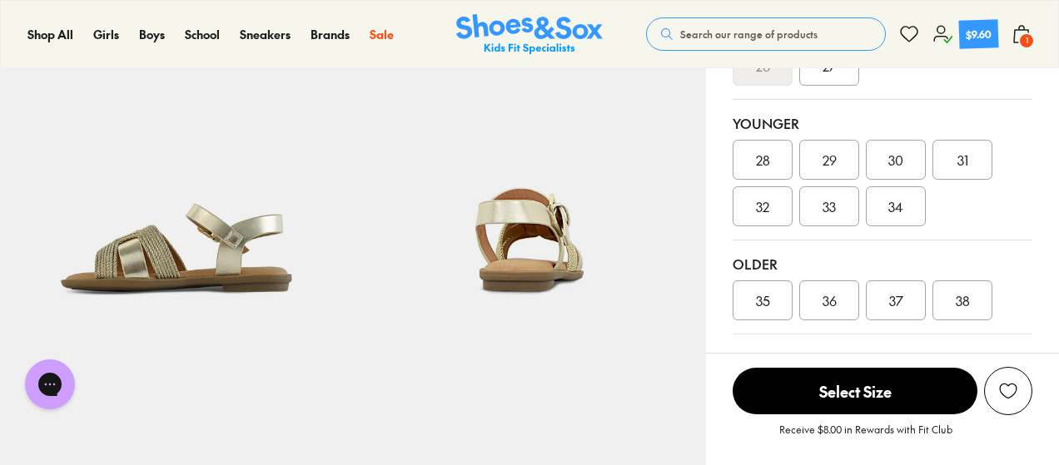
click at [752, 295] on div "35" at bounding box center [763, 301] width 60 height 40
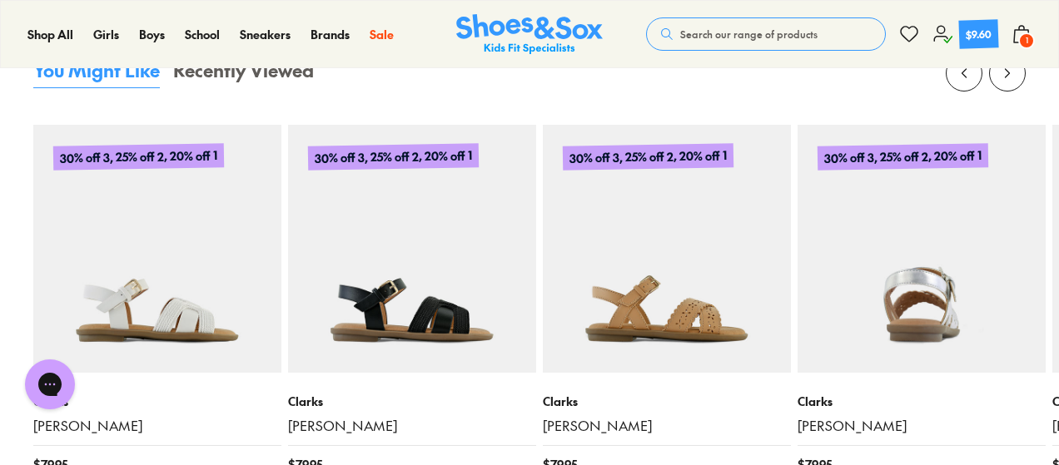
scroll to position [3829, 0]
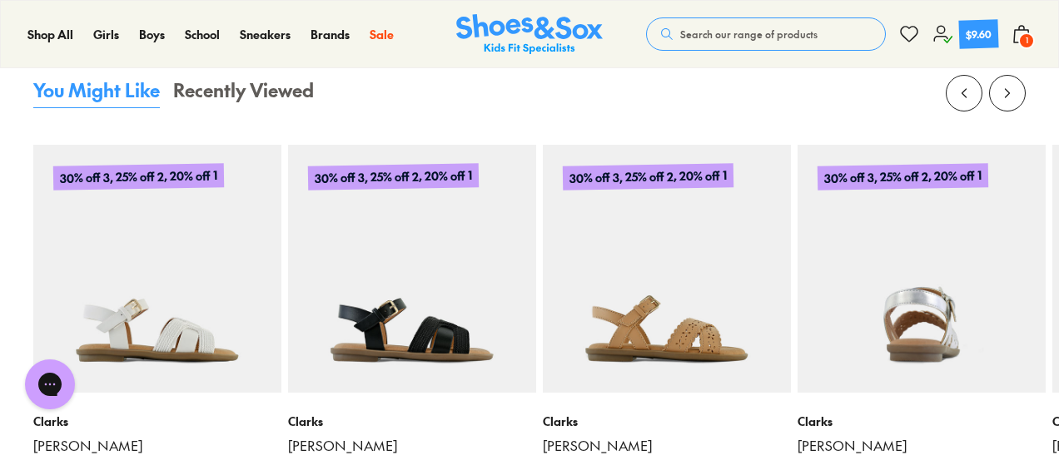
click at [945, 331] on img at bounding box center [921, 269] width 248 height 248
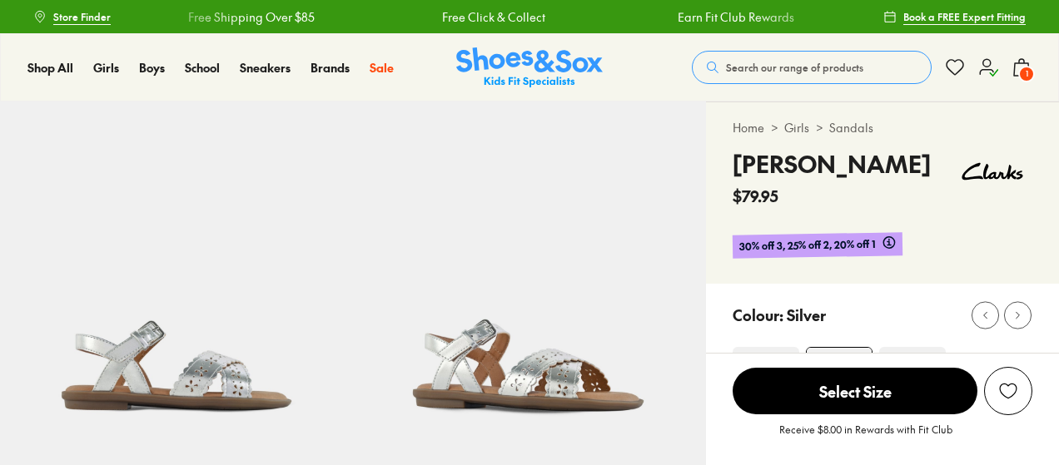
select select "*"
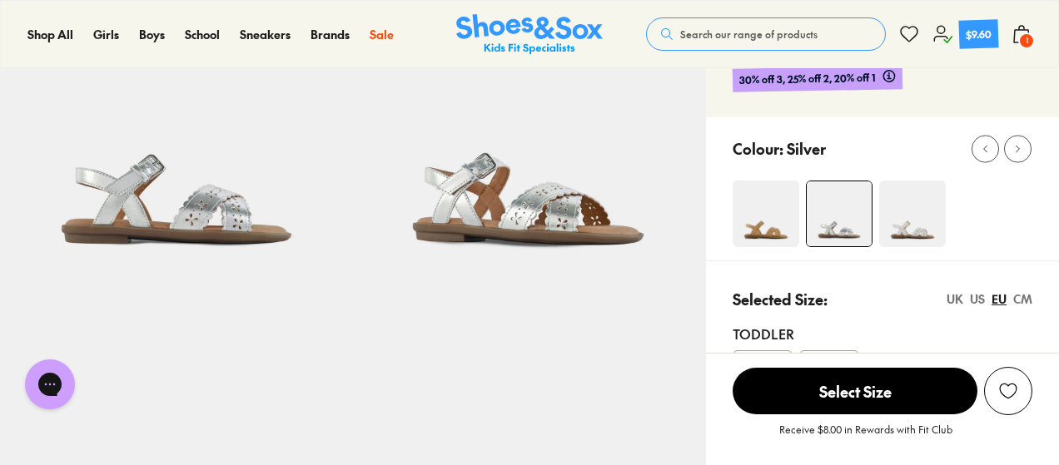
click at [921, 227] on img at bounding box center [912, 214] width 67 height 67
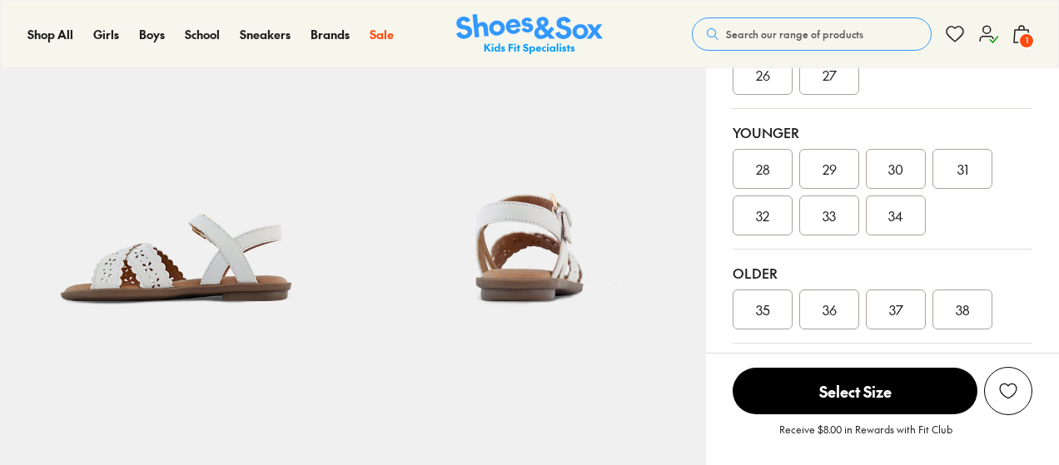
scroll to position [583, 0]
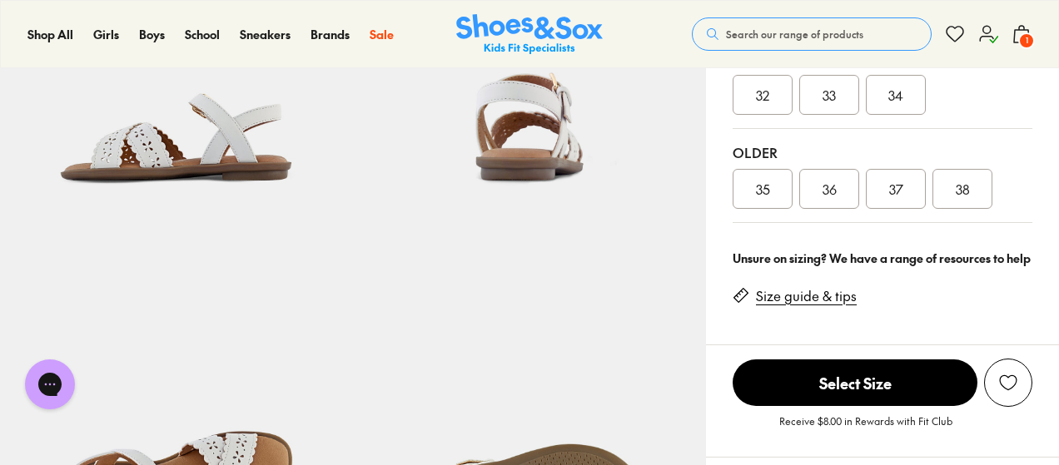
select select "*"
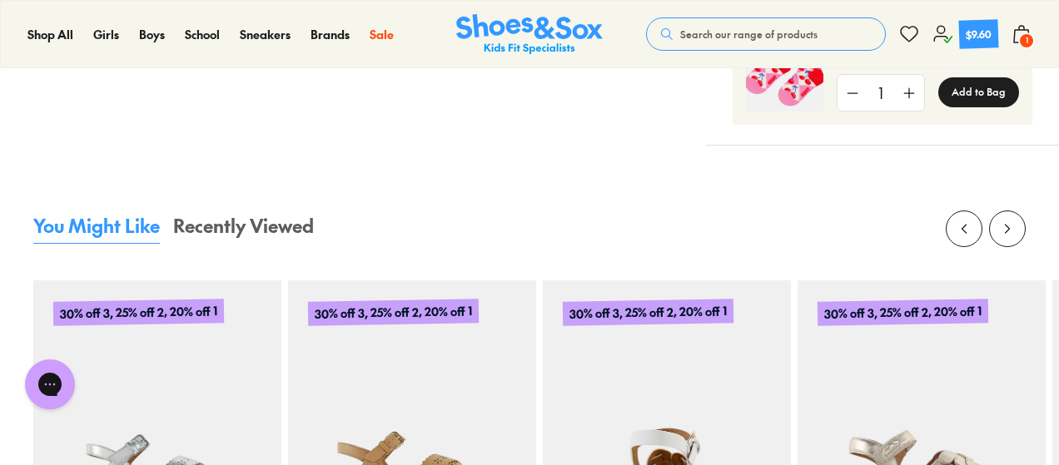
scroll to position [1831, 0]
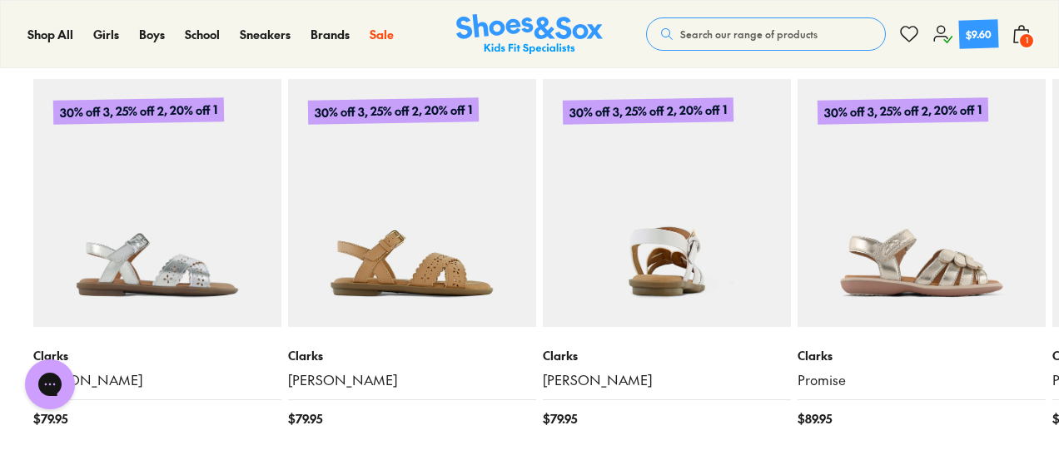
click at [673, 271] on img at bounding box center [667, 203] width 248 height 248
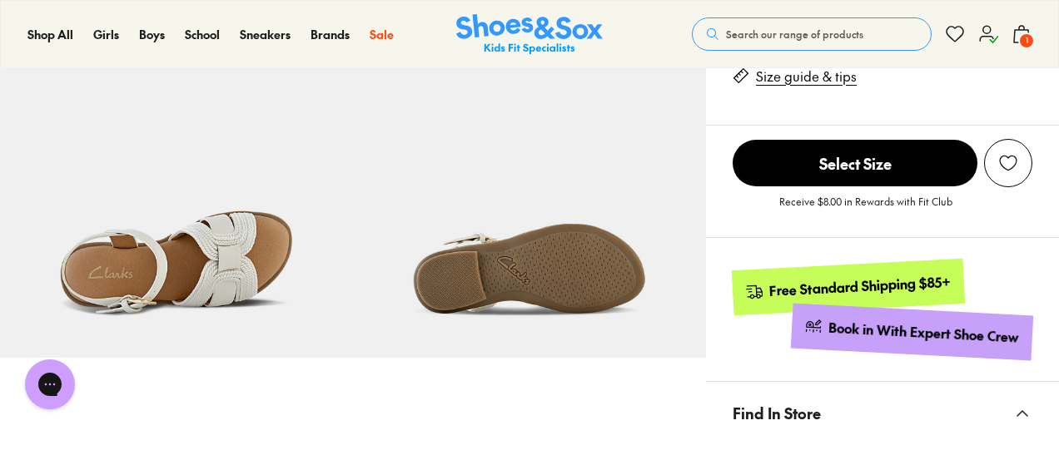
select select "*"
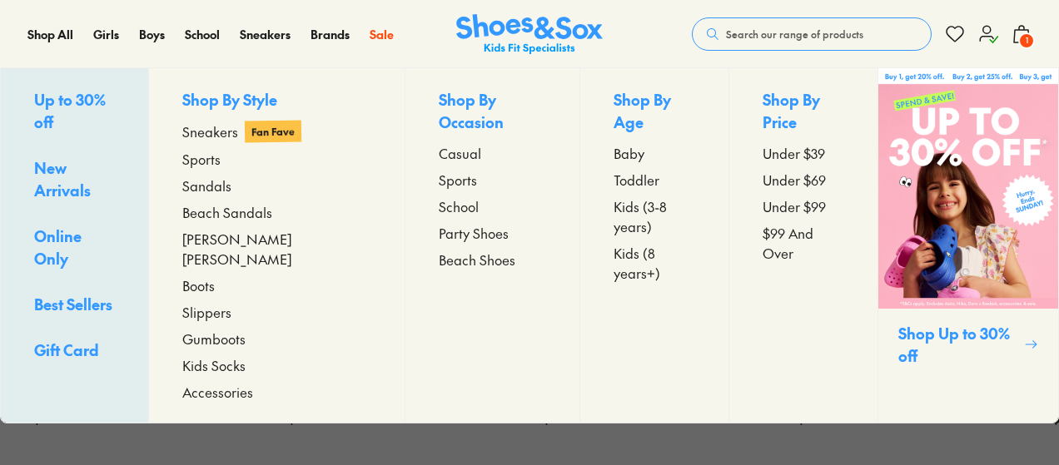
select select "*"
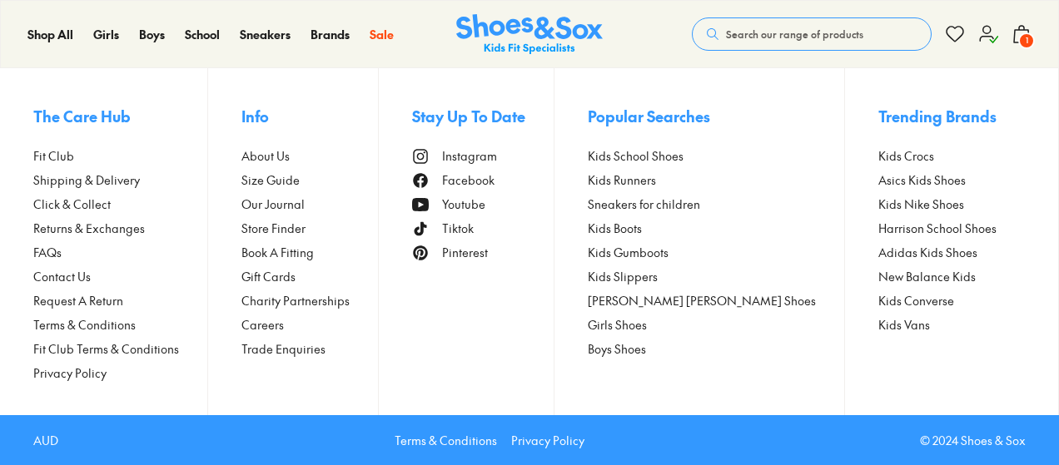
scroll to position [2943, 0]
select select "*"
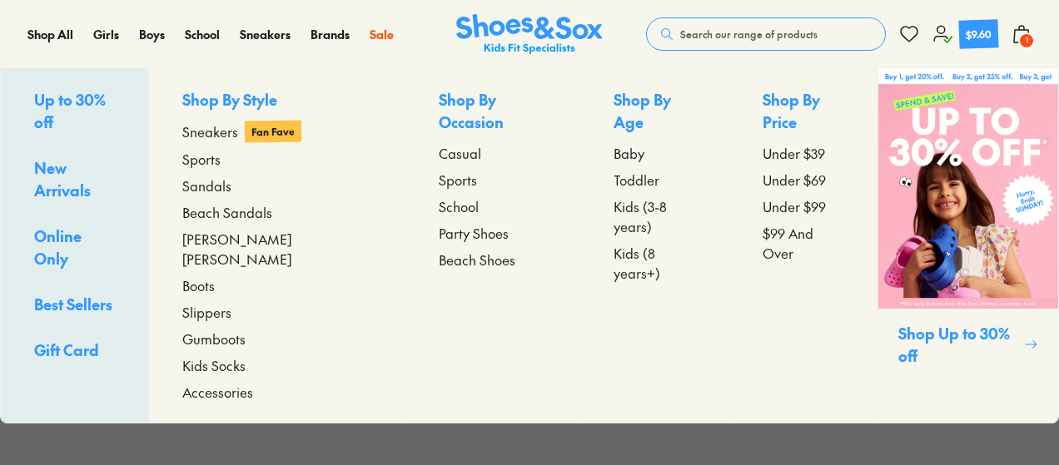
scroll to position [2472, 0]
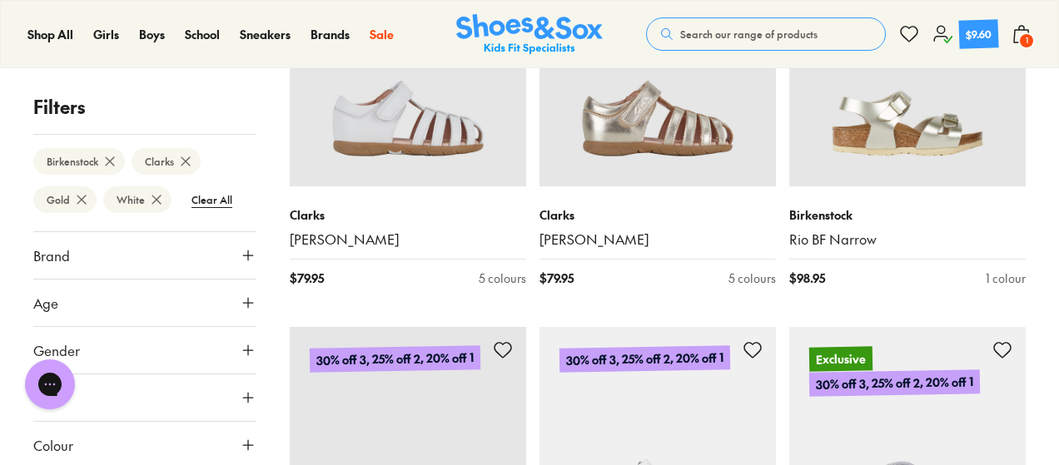
scroll to position [1799, 0]
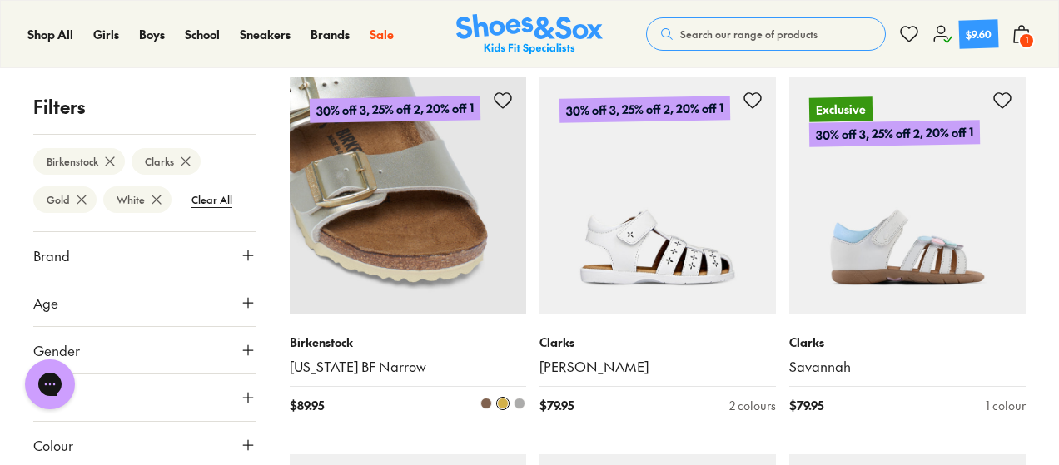
click at [401, 254] on img at bounding box center [408, 195] width 236 height 236
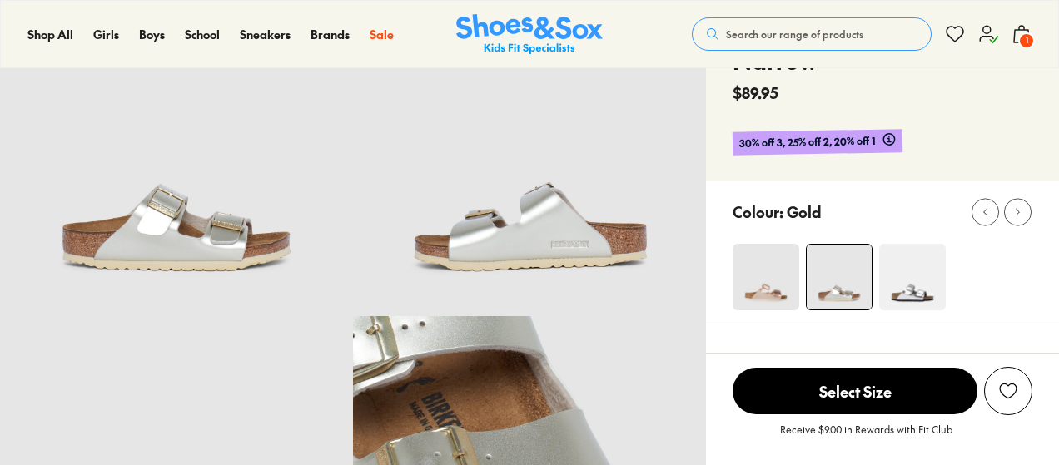
select select "*"
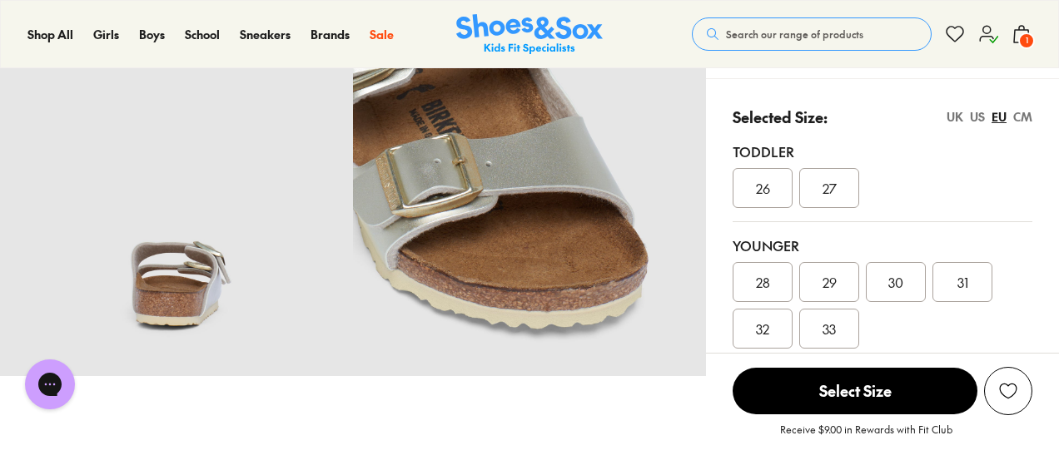
scroll to position [527, 0]
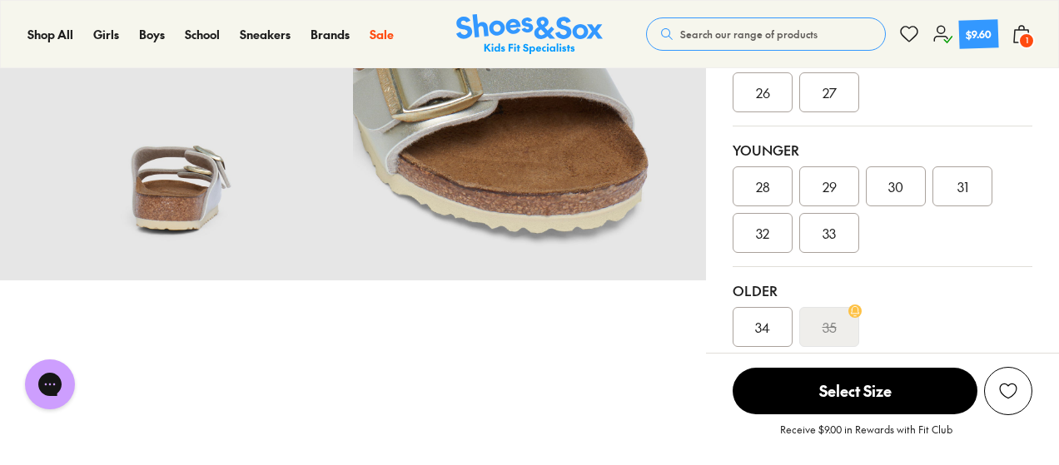
click at [750, 307] on div "34" at bounding box center [763, 327] width 60 height 40
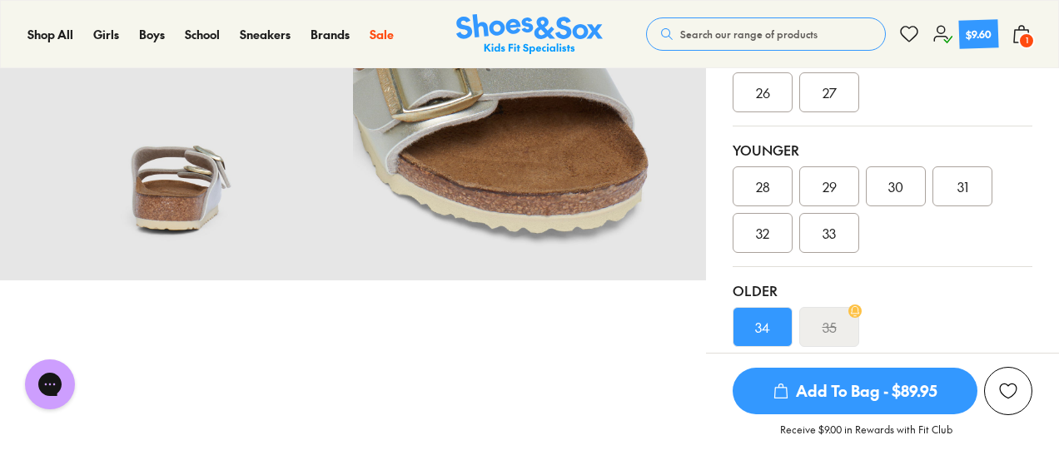
click at [832, 385] on span "Add To Bag - $89.95" at bounding box center [855, 391] width 245 height 47
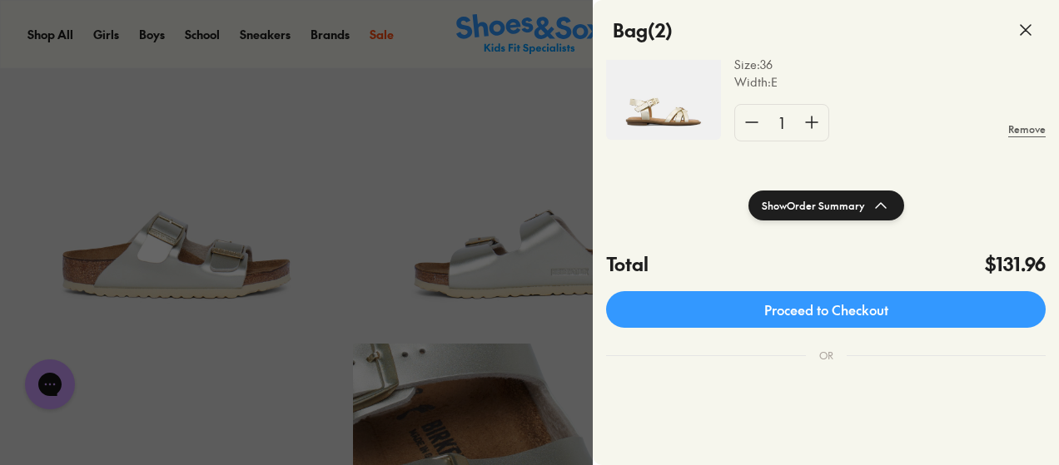
scroll to position [166, 0]
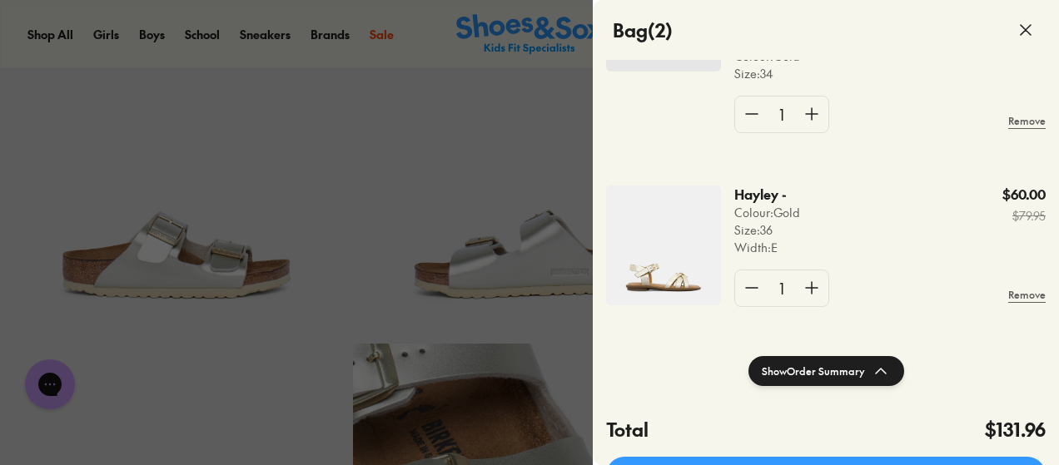
click at [534, 171] on div at bounding box center [529, 232] width 1059 height 465
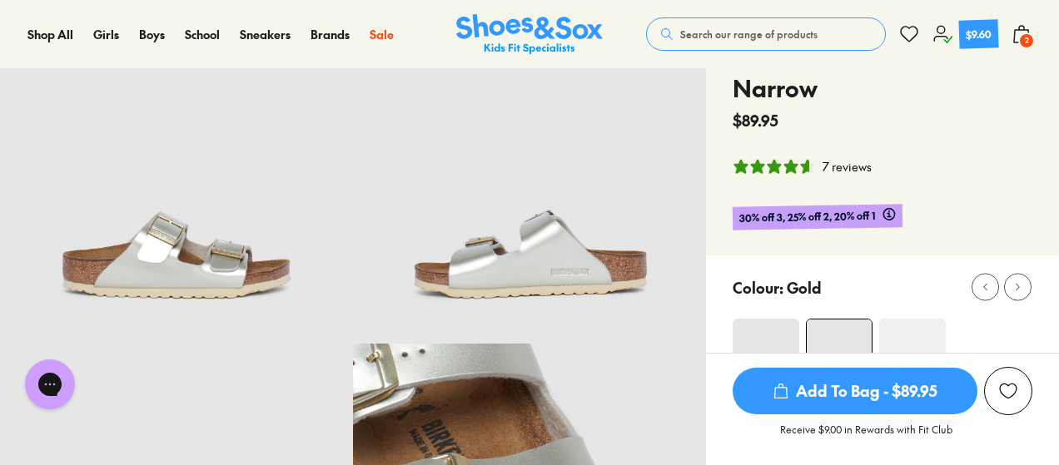
click at [709, 30] on span "Search our range of products" at bounding box center [748, 34] width 137 height 15
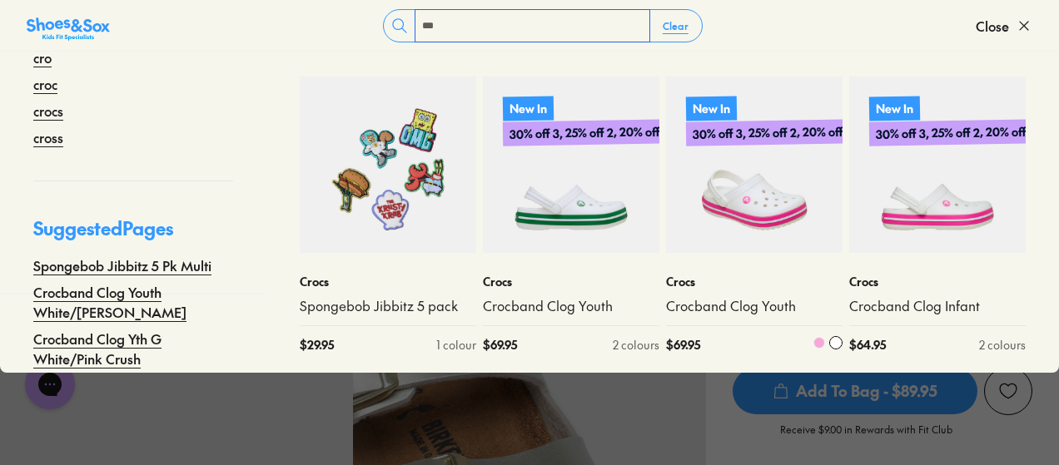
scroll to position [83, 0]
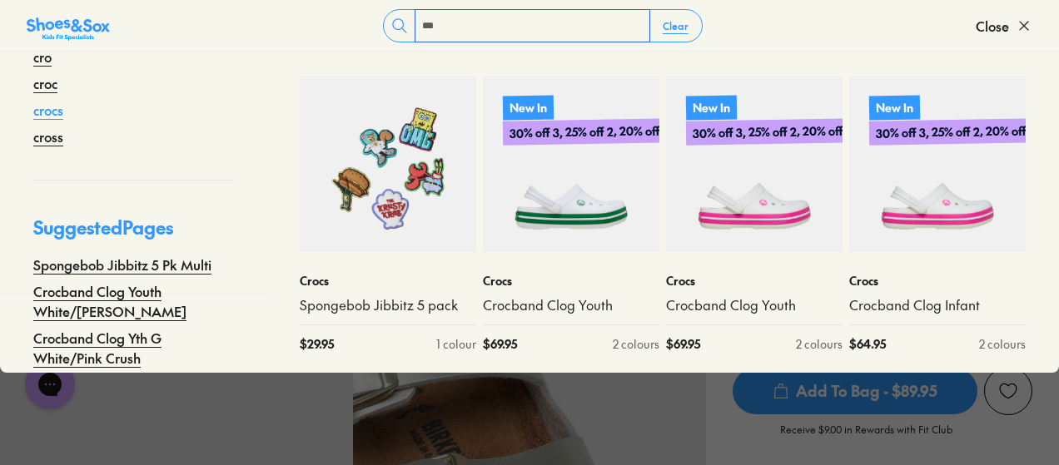
type input "***"
click at [38, 104] on link "crocs" at bounding box center [48, 110] width 30 height 20
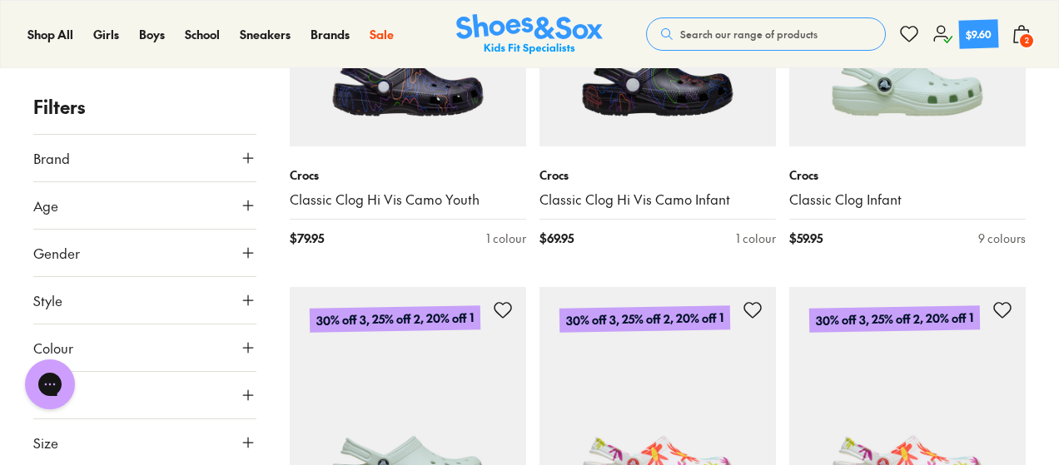
scroll to position [1304, 0]
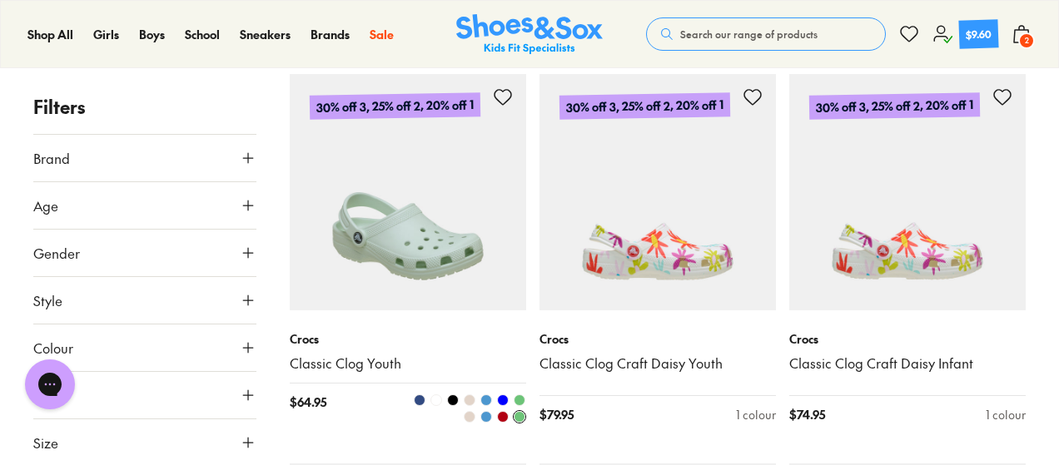
click at [440, 400] on span at bounding box center [436, 401] width 12 height 12
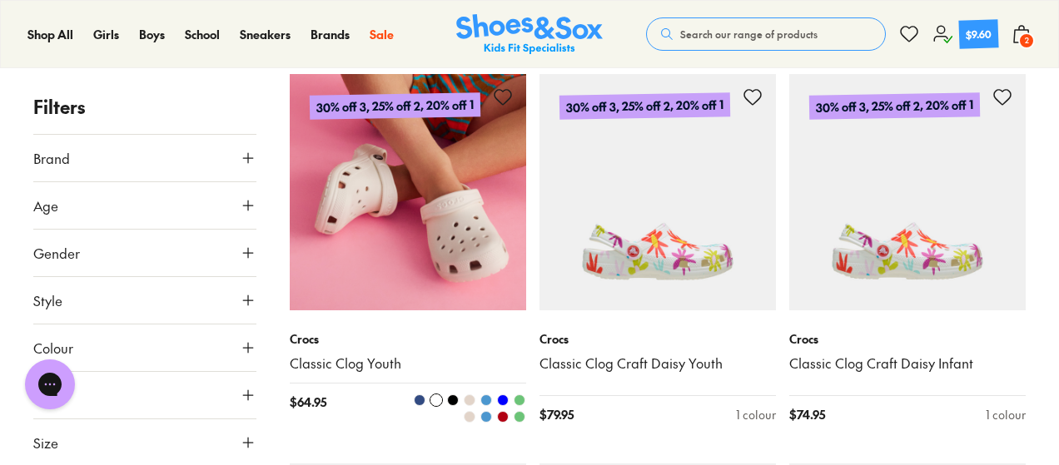
click at [450, 241] on img at bounding box center [408, 192] width 236 height 236
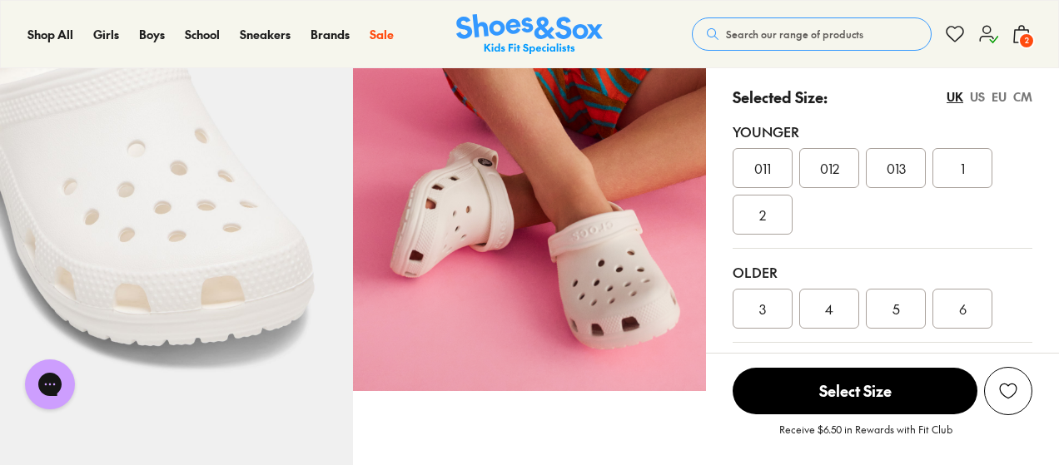
select select "*"
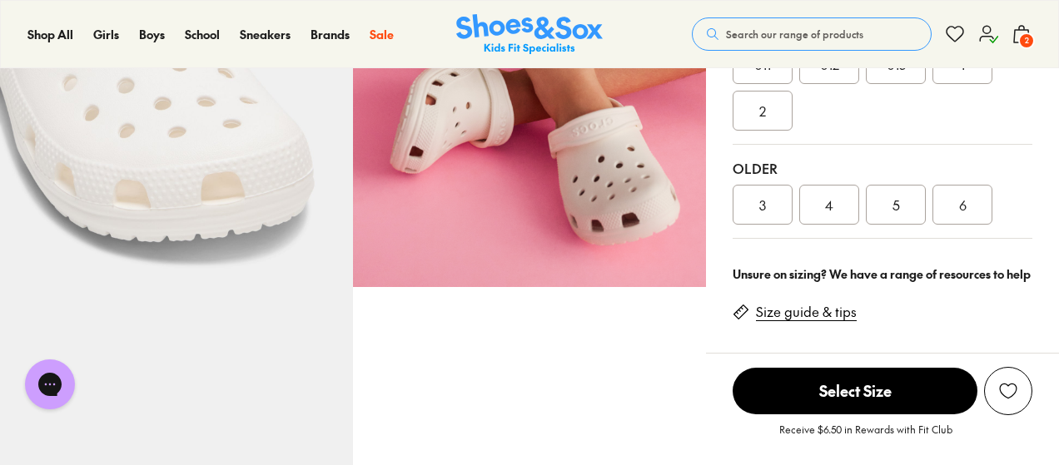
scroll to position [583, 0]
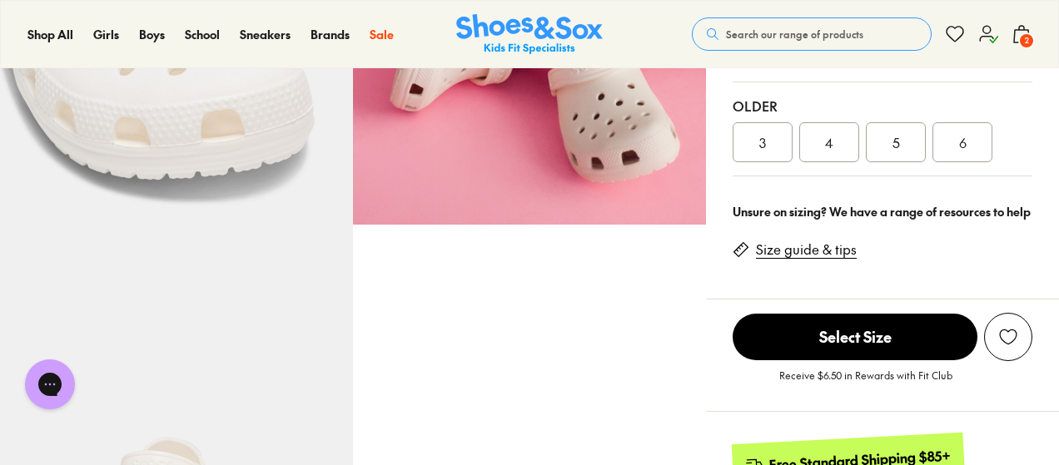
click at [766, 157] on div "3" at bounding box center [763, 142] width 60 height 40
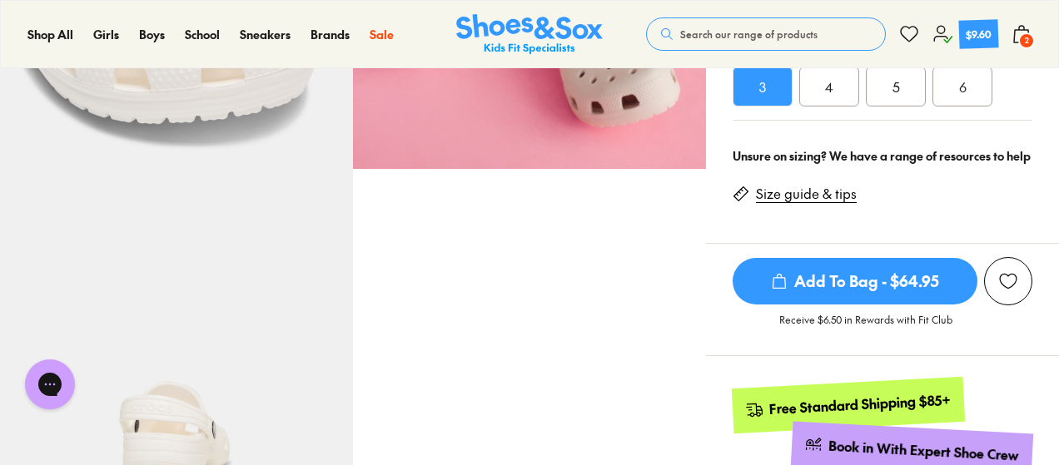
scroll to position [693, 0]
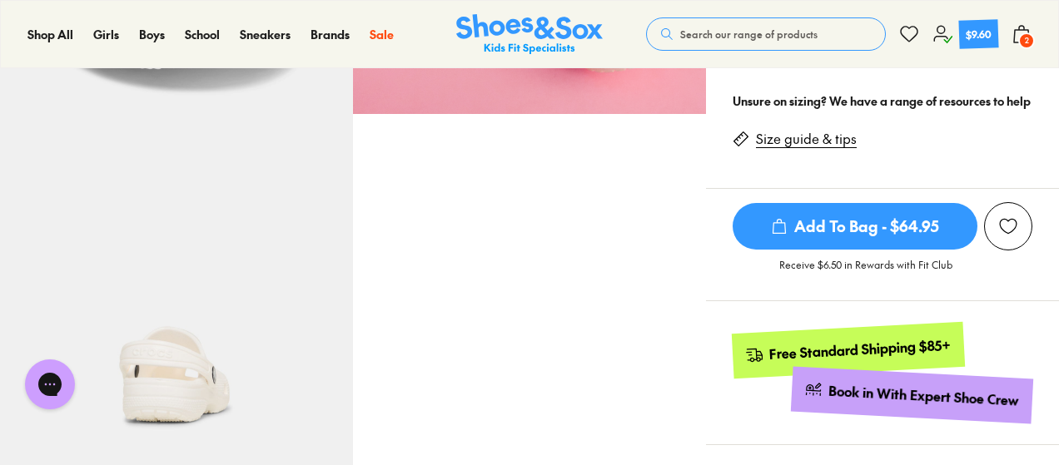
click at [835, 225] on span "Add To Bag - $64.95" at bounding box center [855, 226] width 245 height 47
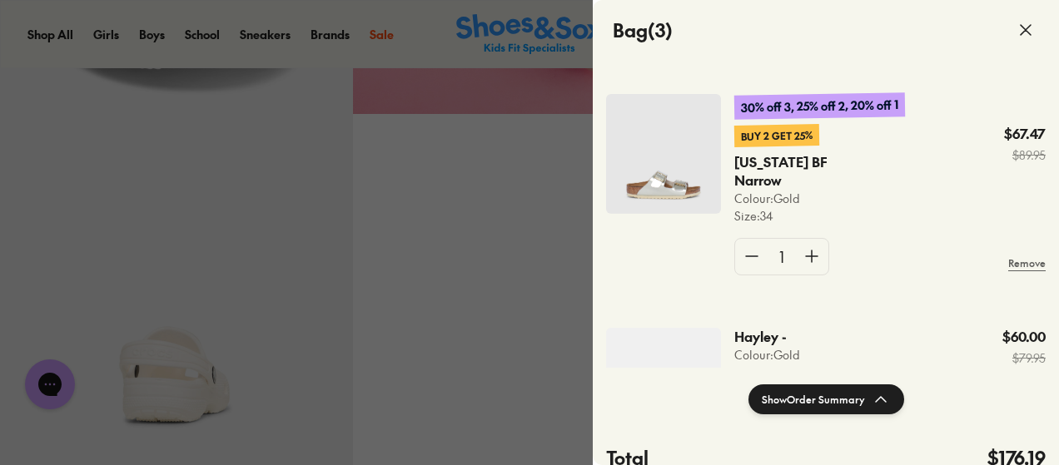
scroll to position [341, 0]
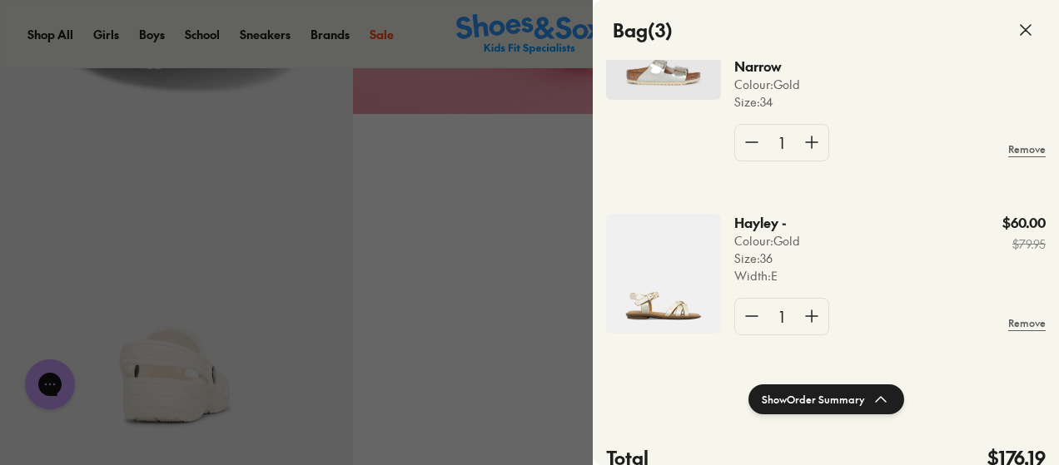
click at [658, 300] on img at bounding box center [663, 274] width 115 height 120
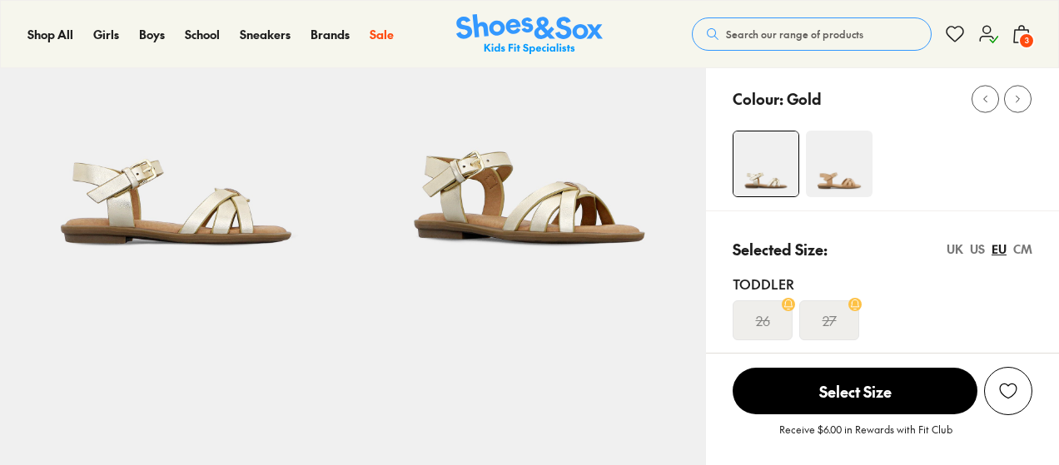
select select "*"
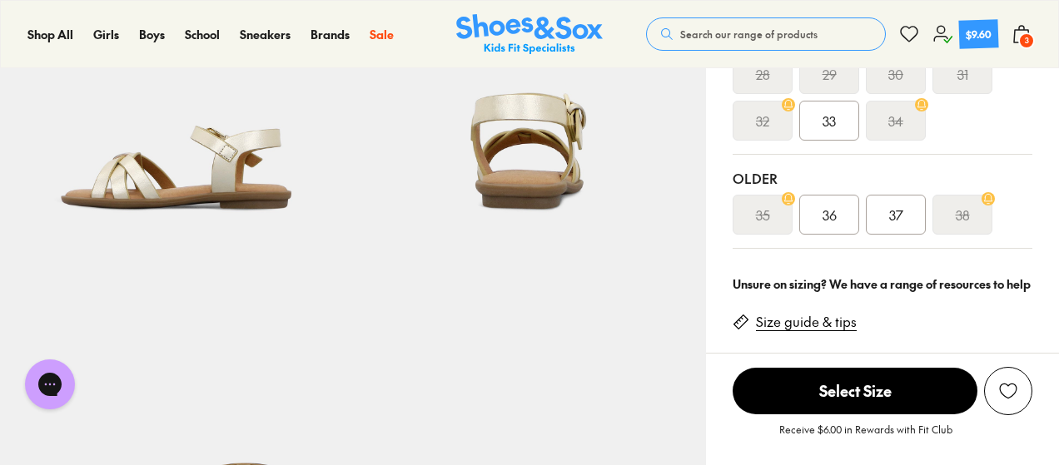
scroll to position [638, 0]
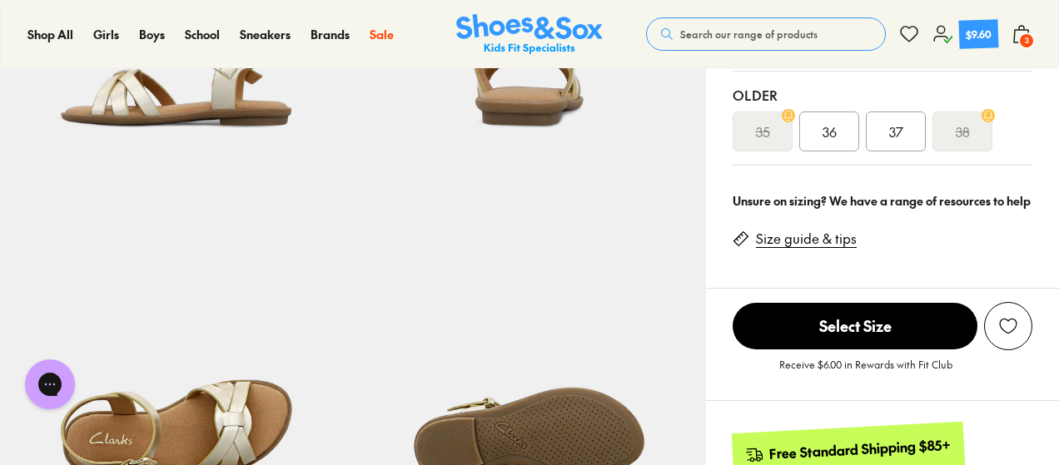
click at [805, 237] on link "Size guide & tips" at bounding box center [806, 239] width 101 height 18
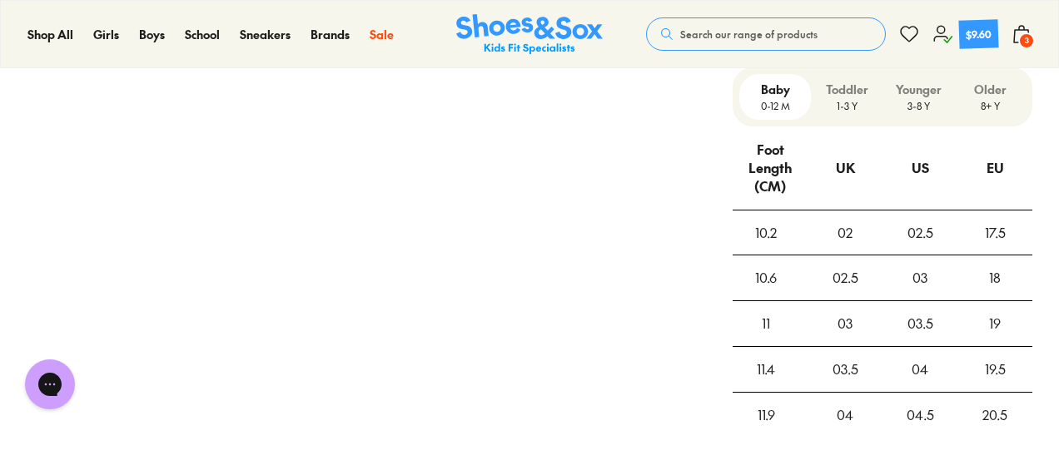
scroll to position [1602, 0]
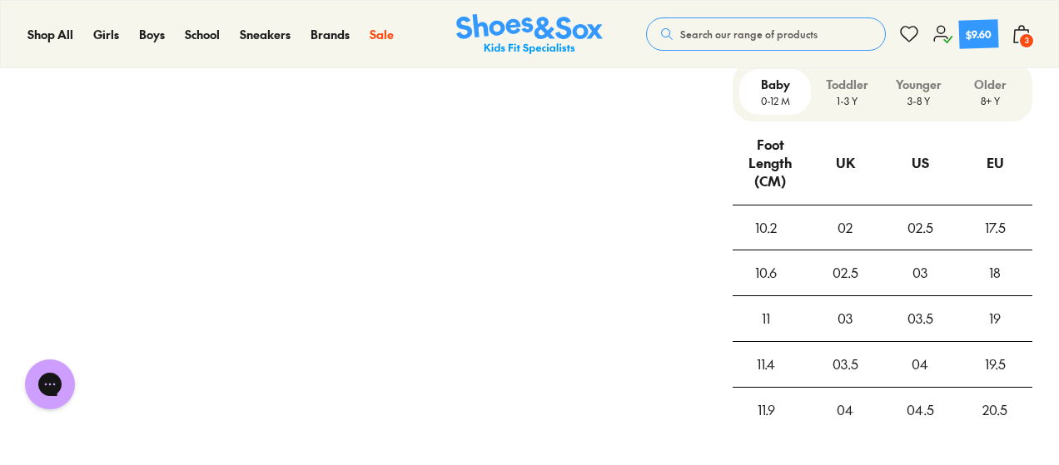
click at [1004, 82] on p "Older" at bounding box center [990, 84] width 58 height 17
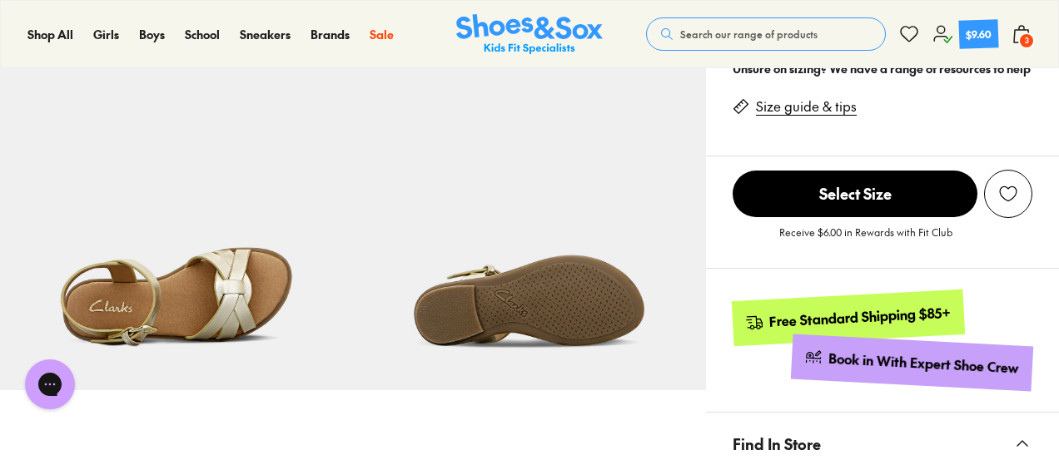
scroll to position [770, 0]
click at [787, 436] on span "Find In Store" at bounding box center [777, 444] width 88 height 49
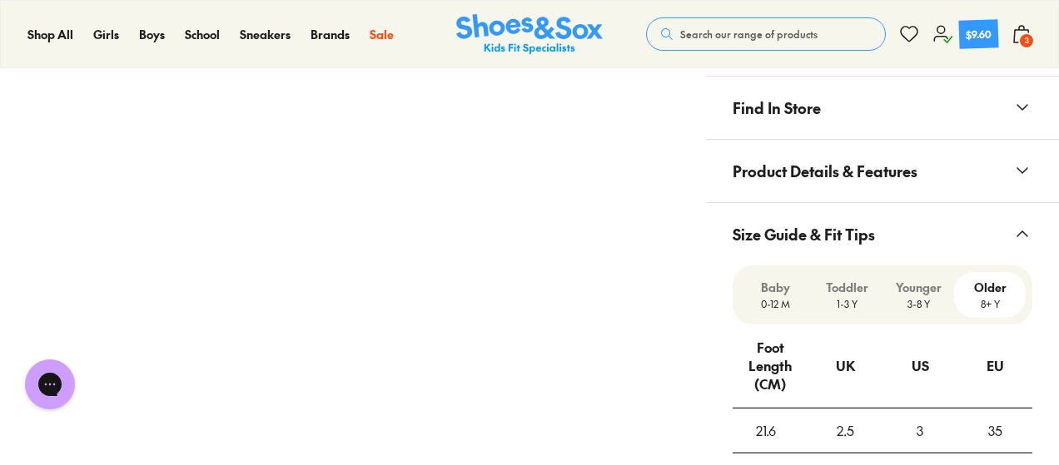
scroll to position [1130, 0]
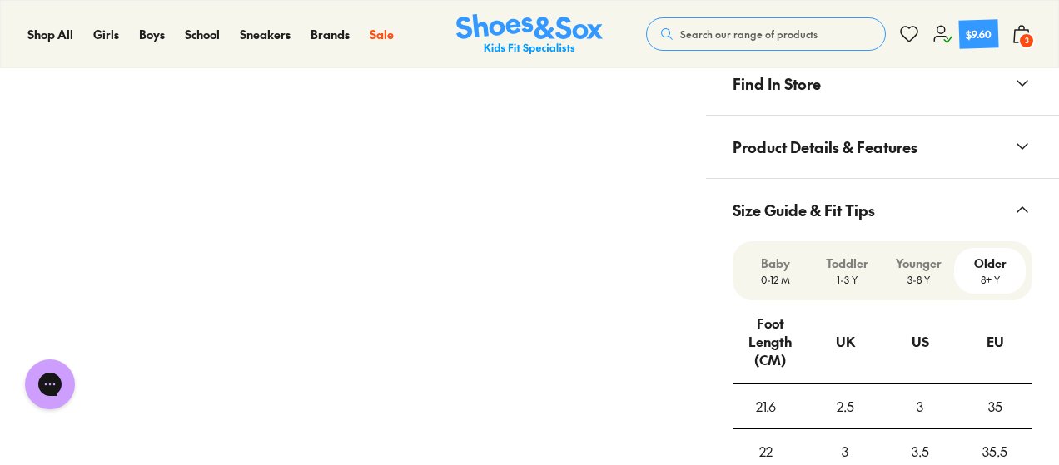
click at [794, 206] on span "Size Guide & Fit Tips" at bounding box center [804, 210] width 142 height 49
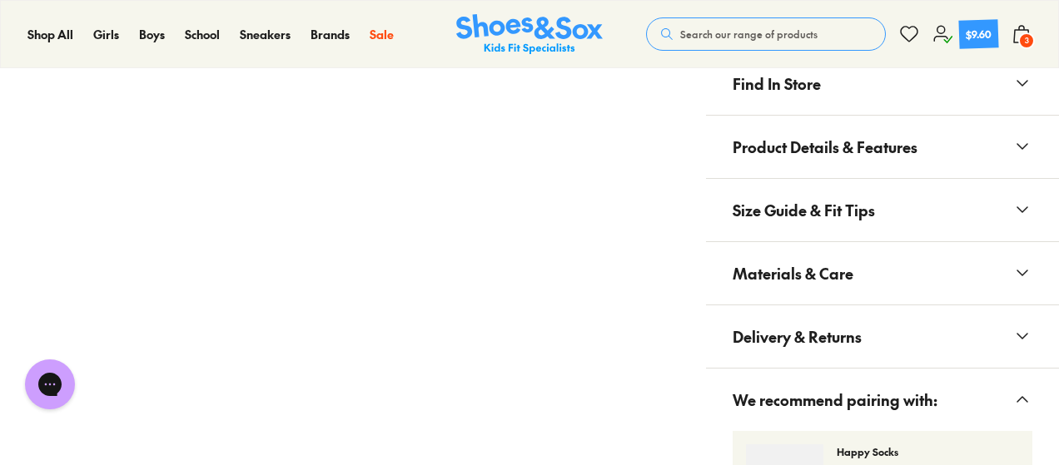
click at [793, 335] on span "Delivery & Returns" at bounding box center [797, 336] width 129 height 49
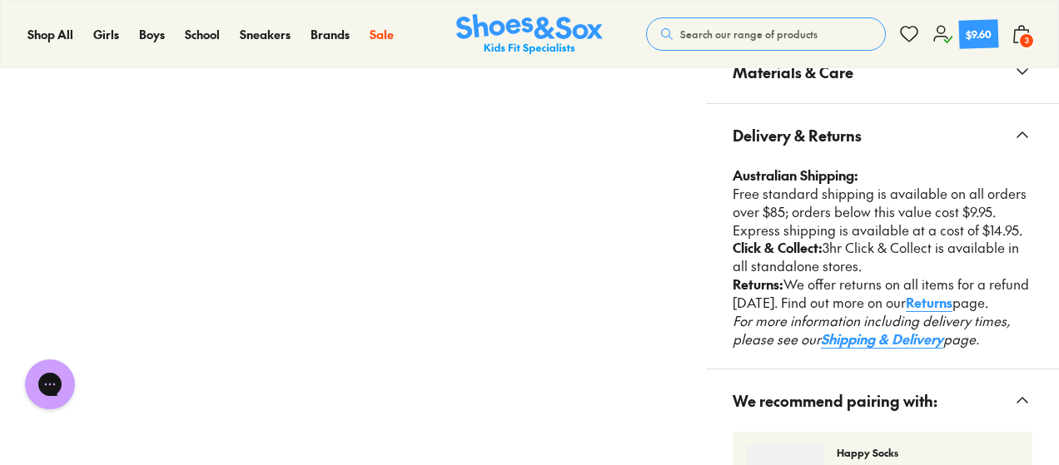
scroll to position [1380, 0]
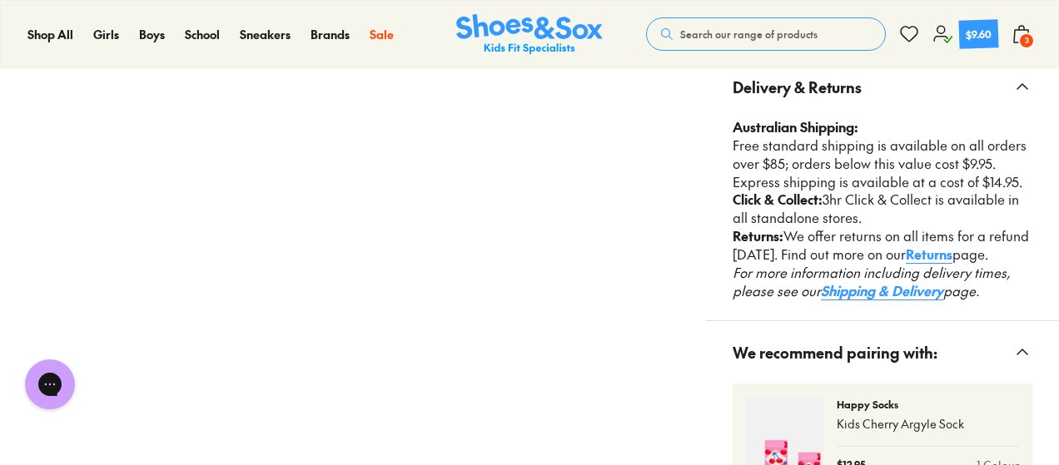
click at [1022, 26] on use at bounding box center [1021, 34] width 15 height 17
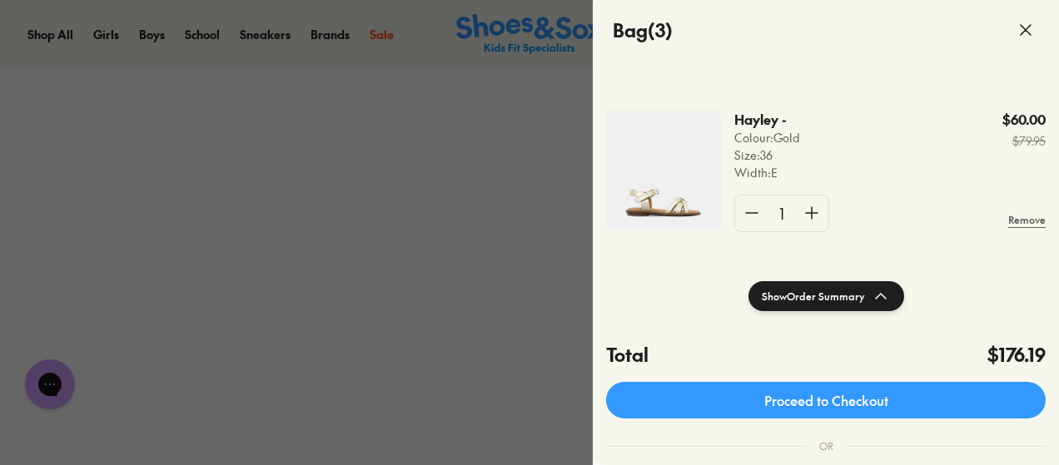
scroll to position [250, 0]
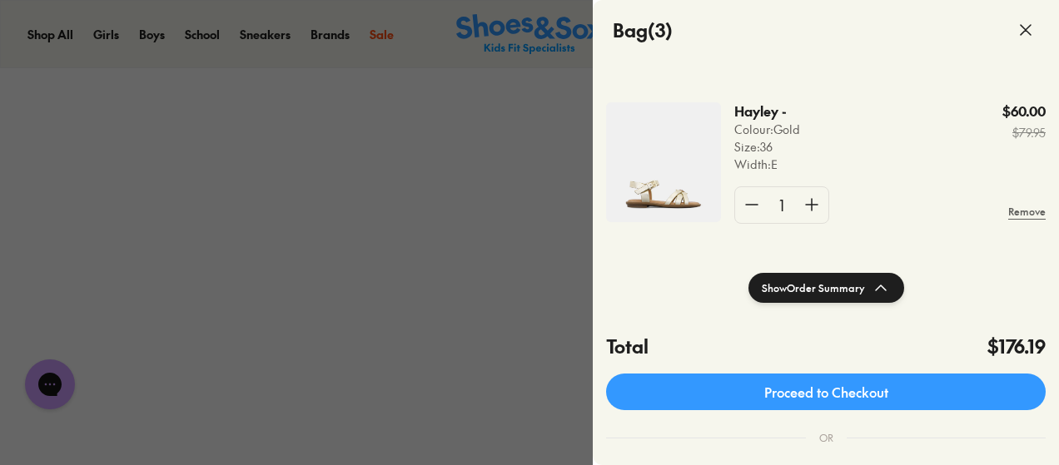
click at [820, 281] on button "Show Order Summary" at bounding box center [826, 288] width 156 height 30
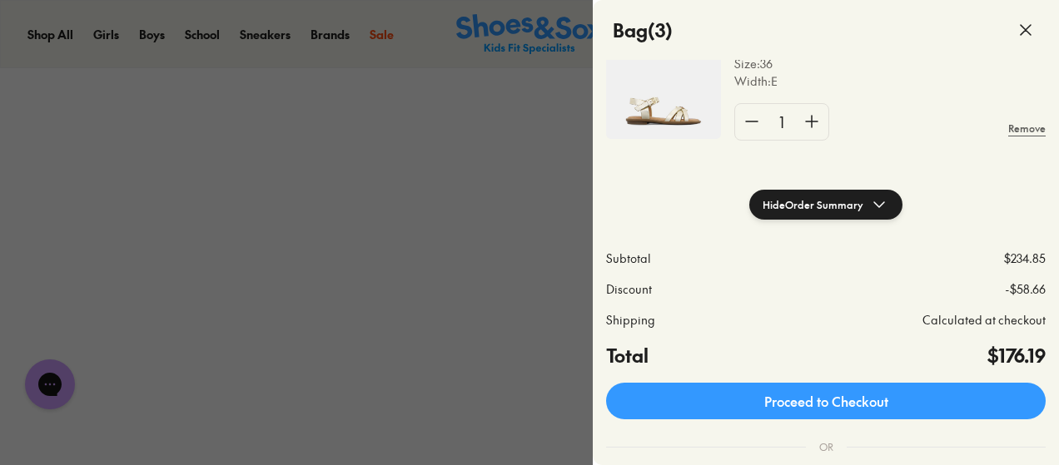
scroll to position [527, 0]
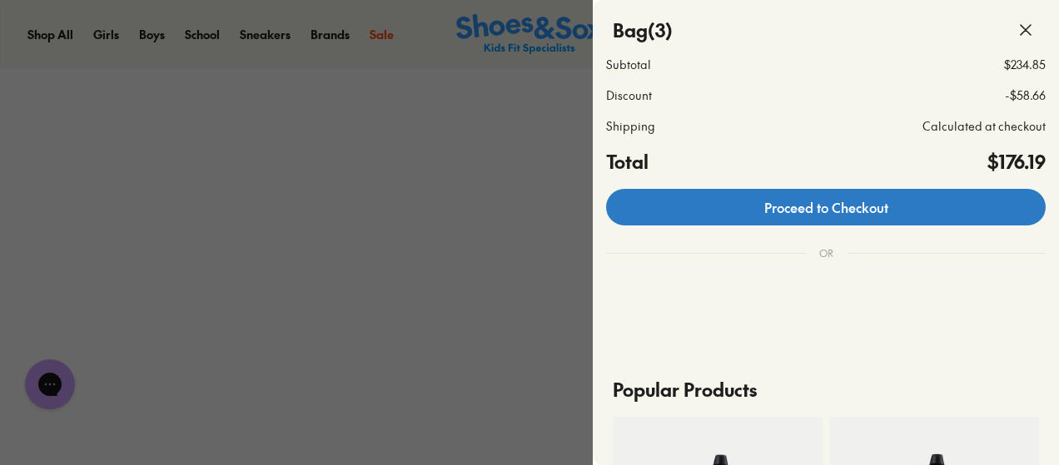
click at [817, 205] on link "Proceed to Checkout" at bounding box center [826, 207] width 440 height 37
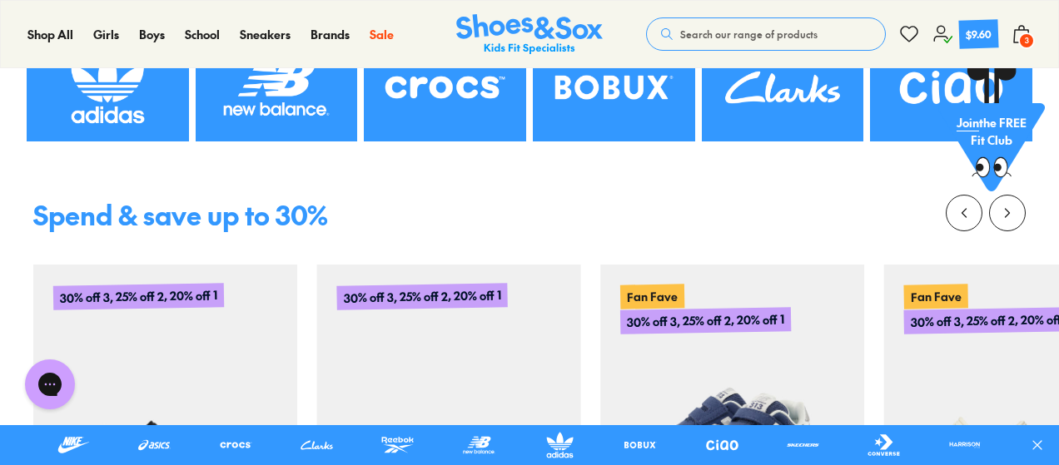
scroll to position [358, 0]
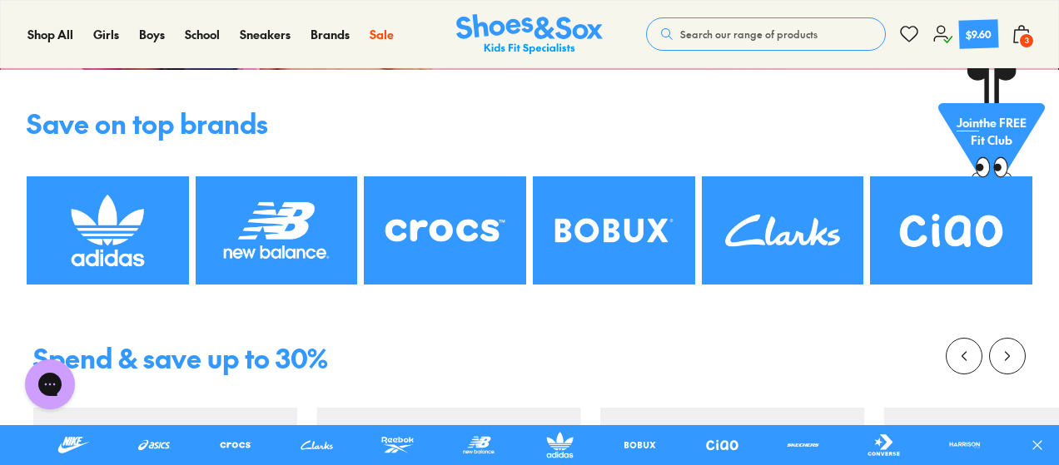
click at [1026, 37] on span "3" at bounding box center [1026, 40] width 17 height 17
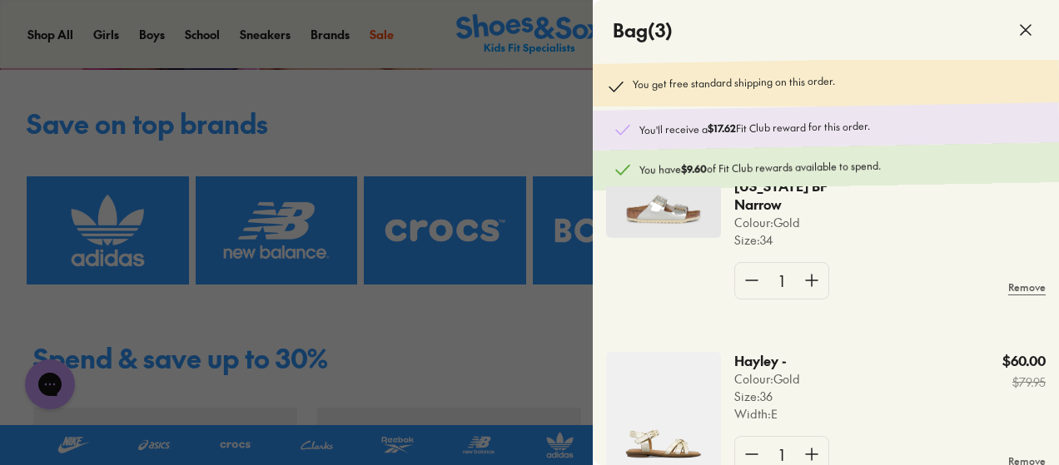
scroll to position [341, 0]
click at [679, 425] on img at bounding box center [663, 412] width 115 height 120
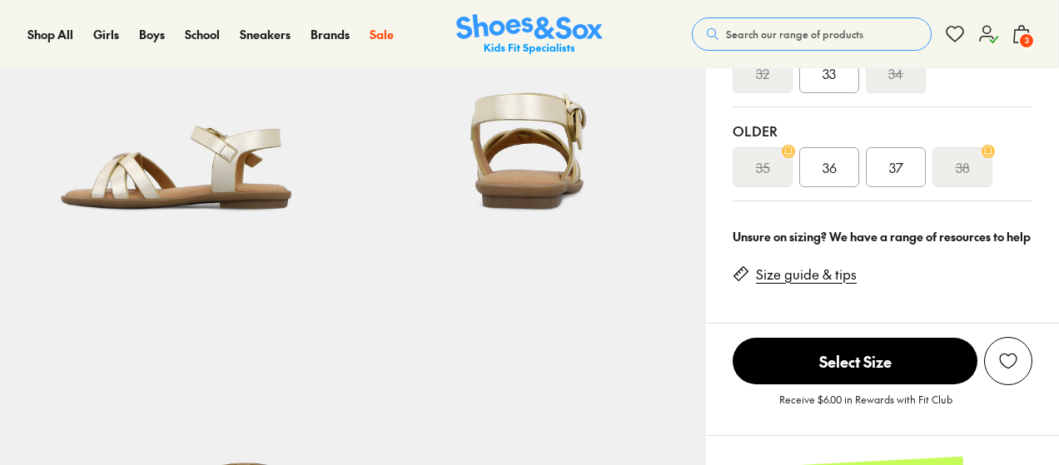
select select "*"
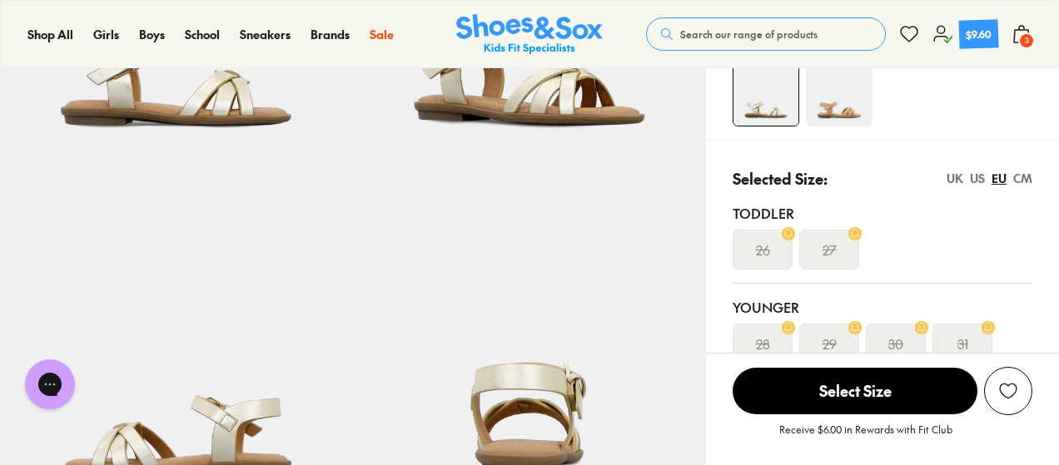
scroll to position [275, 0]
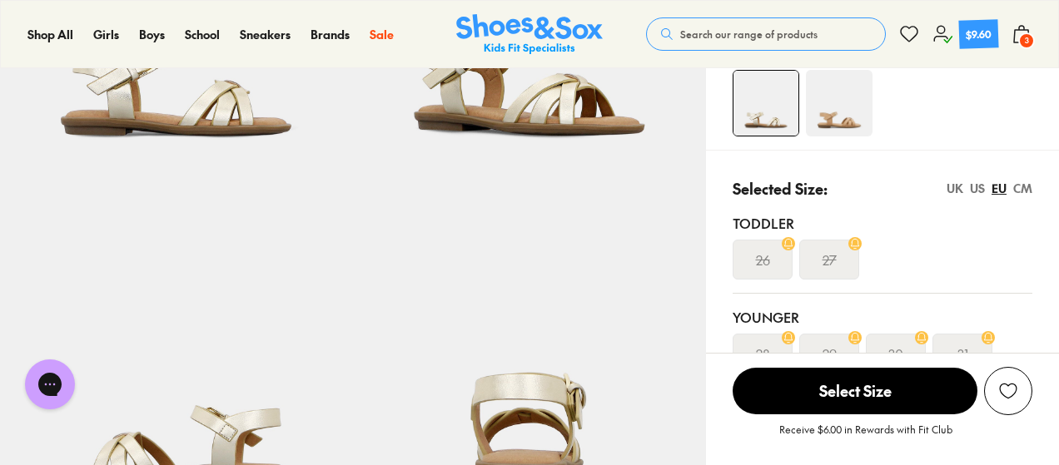
click at [979, 189] on div "US" at bounding box center [977, 188] width 15 height 17
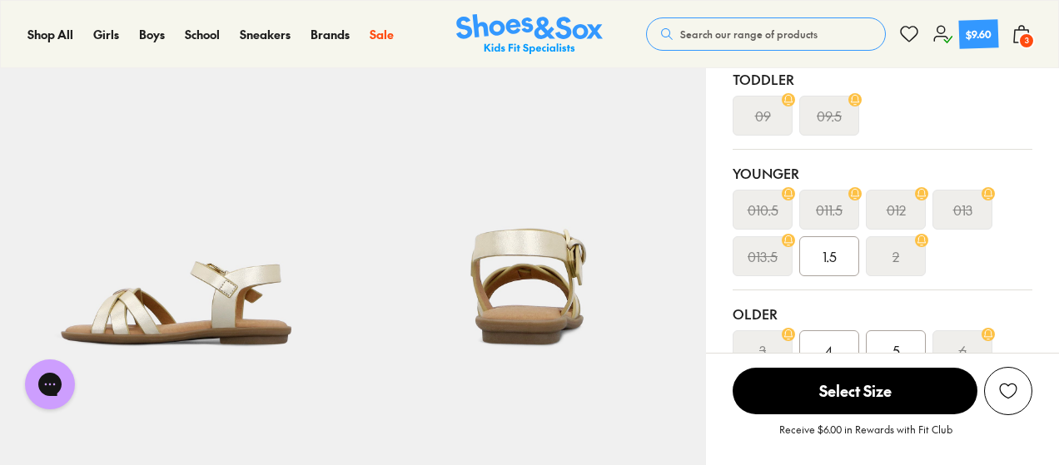
scroll to position [386, 0]
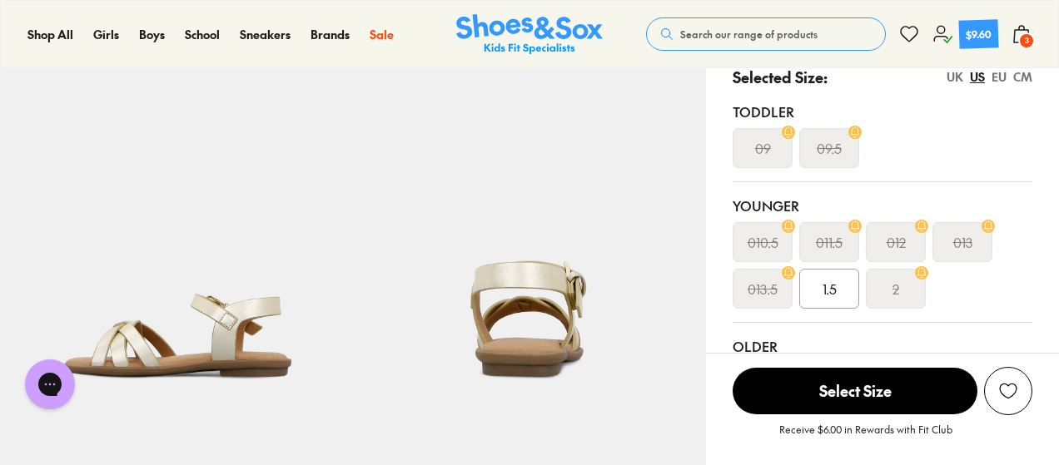
click at [1016, 81] on div "CM" at bounding box center [1022, 76] width 19 height 17
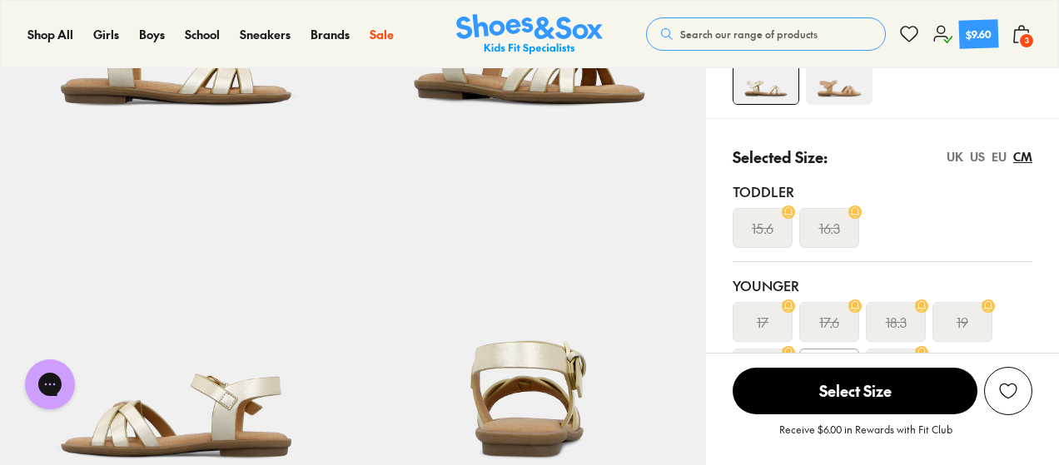
scroll to position [303, 0]
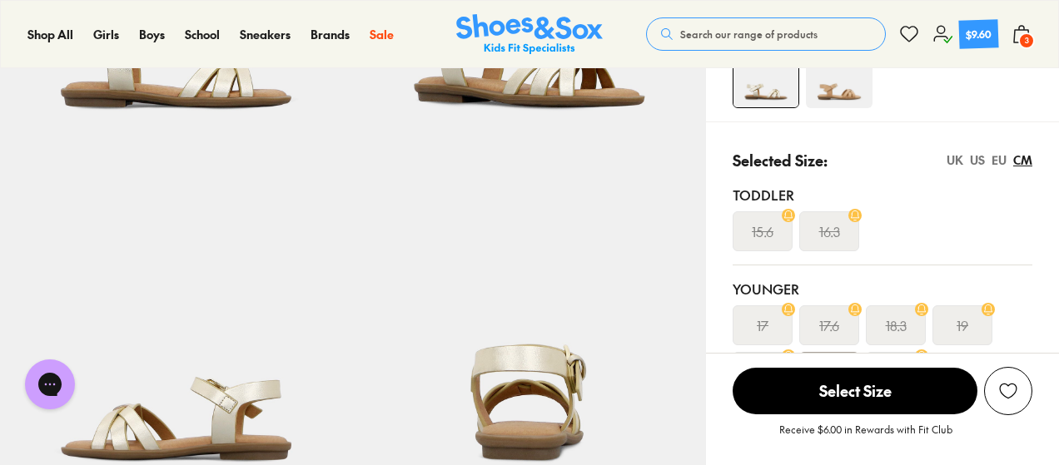
click at [1001, 157] on div "EU" at bounding box center [998, 160] width 15 height 17
click at [1023, 159] on div "CM" at bounding box center [1022, 160] width 19 height 17
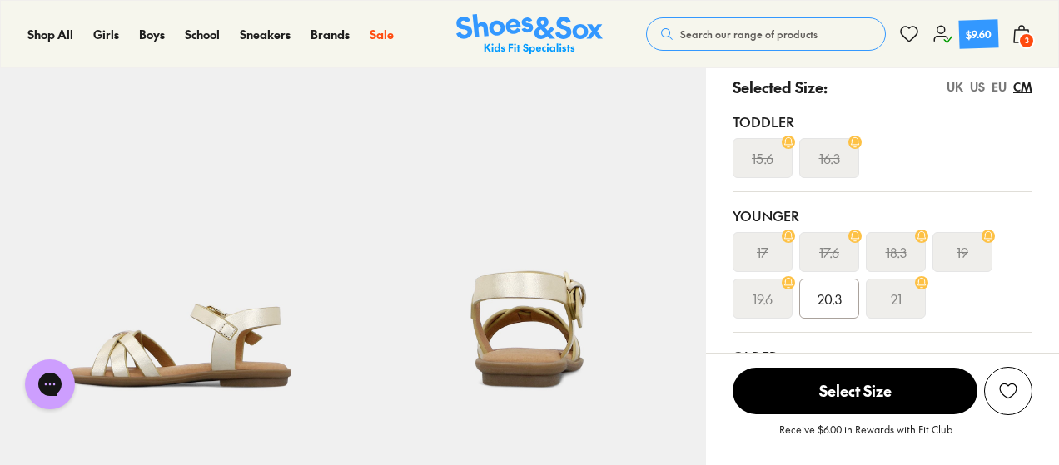
scroll to position [358, 0]
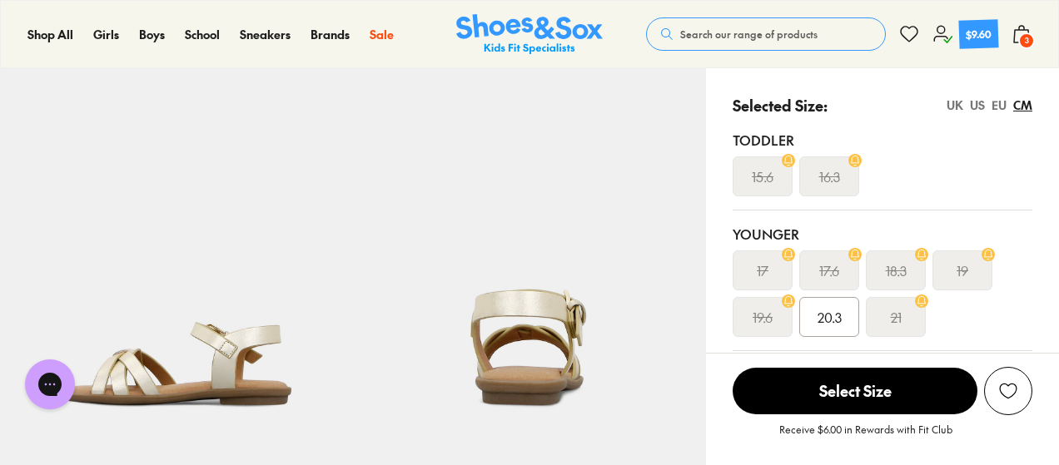
click at [996, 110] on div "EU" at bounding box center [998, 105] width 15 height 17
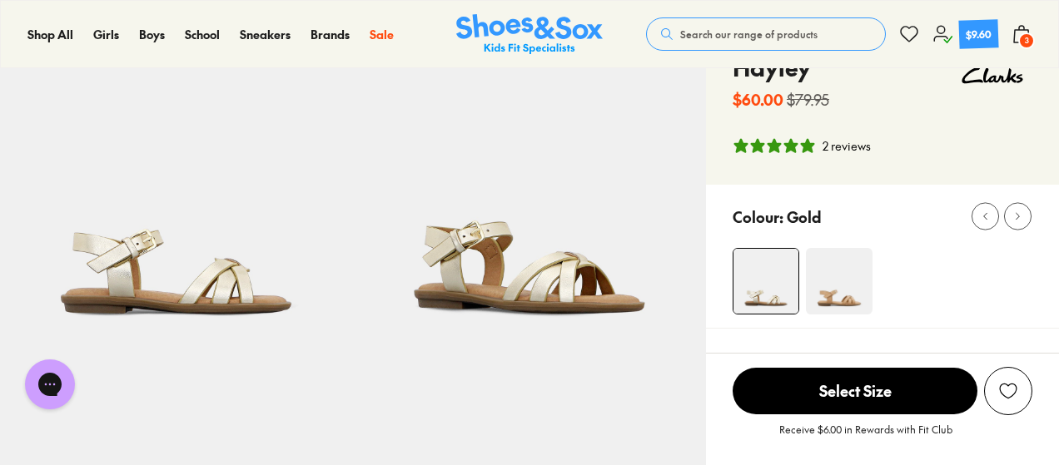
scroll to position [0, 0]
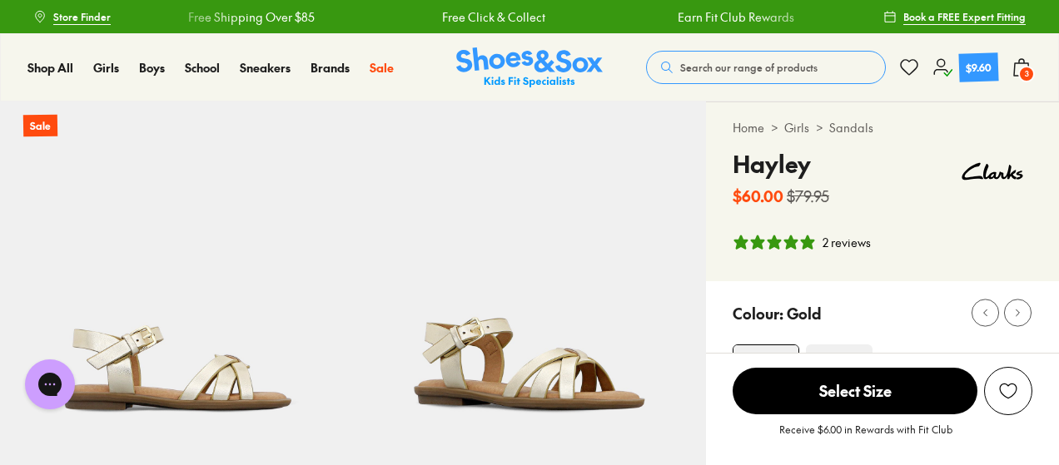
click at [1022, 76] on span "3" at bounding box center [1026, 74] width 17 height 17
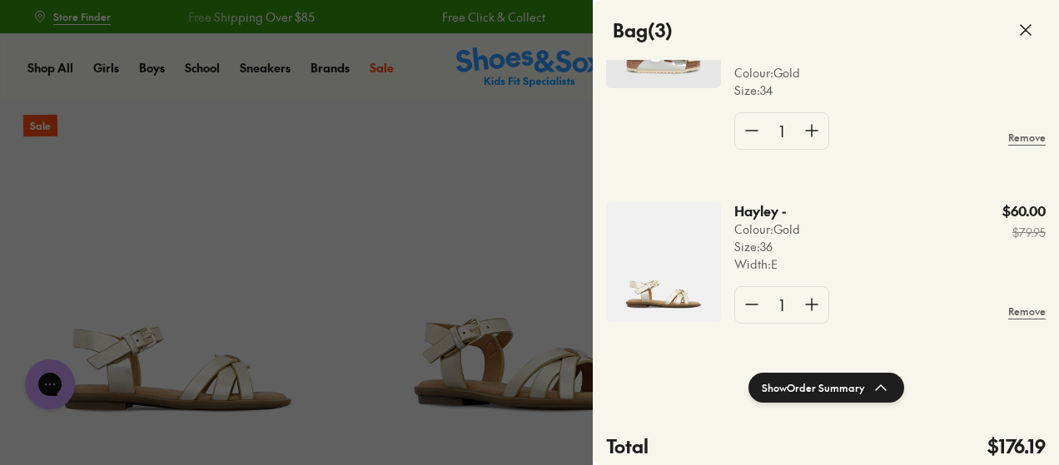
scroll to position [250, 0]
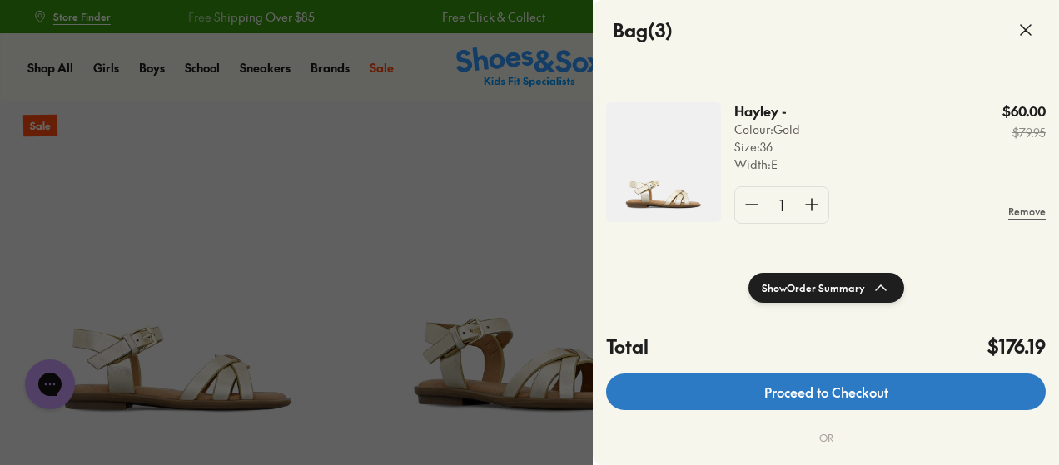
click at [828, 382] on link "Proceed to Checkout" at bounding box center [826, 392] width 440 height 37
